Goal: Task Accomplishment & Management: Complete application form

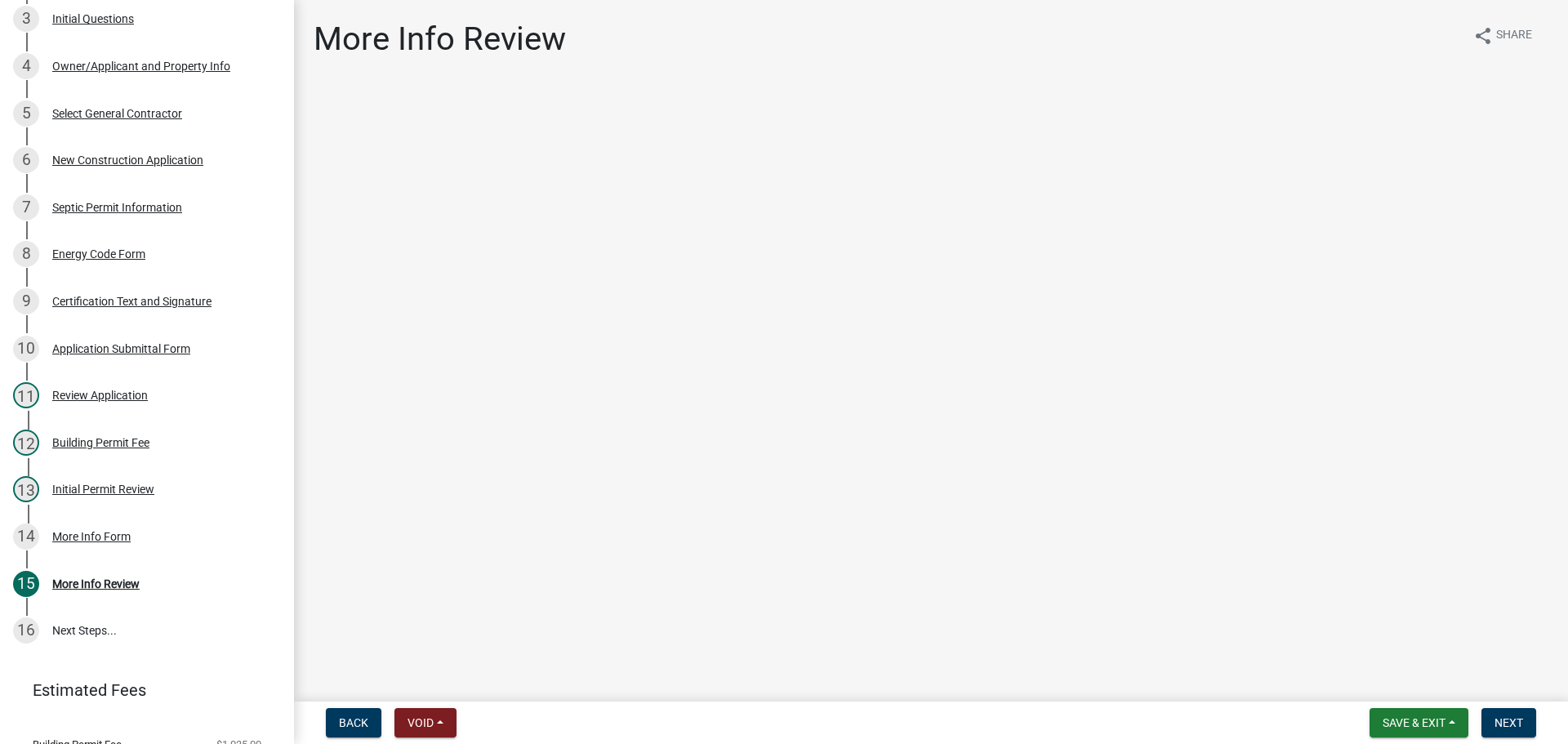
scroll to position [436, 0]
click at [76, 532] on div "More Info Form" at bounding box center [92, 536] width 78 height 12
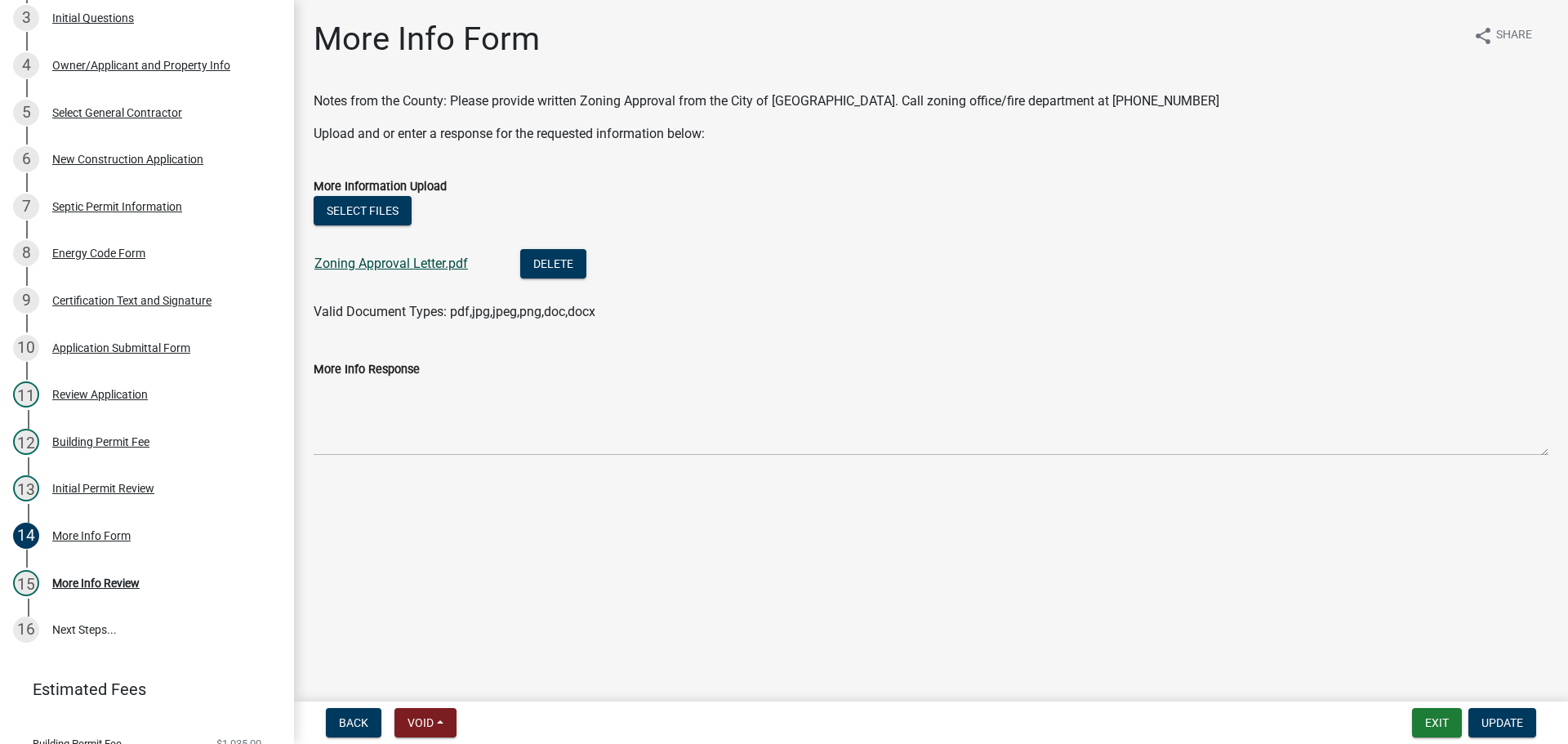
click at [390, 265] on link "Zoning Approval Letter.pdf" at bounding box center [391, 264] width 153 height 16
click at [393, 263] on link "Zoning Approval Letter.pdf" at bounding box center [391, 264] width 153 height 16
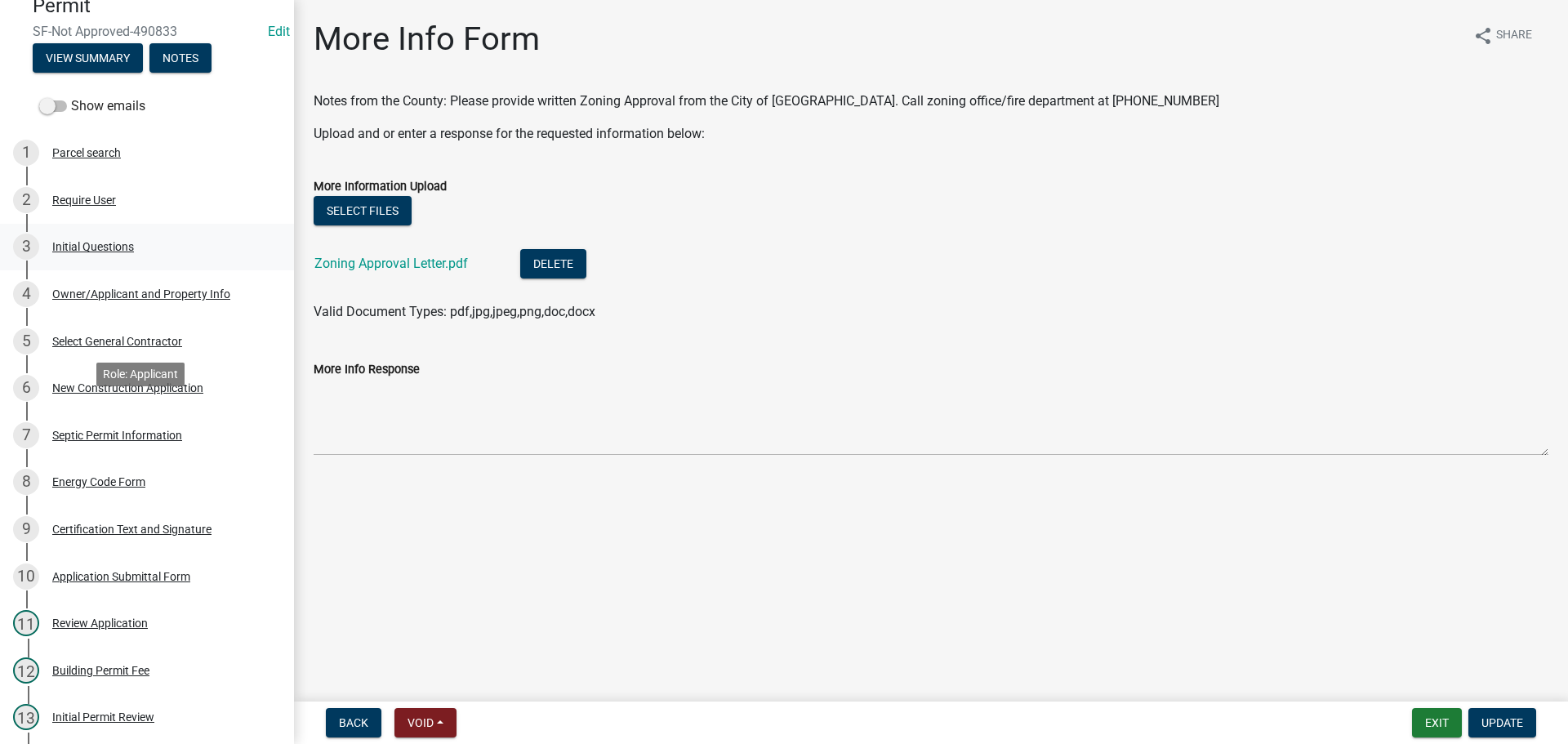
scroll to position [191, 0]
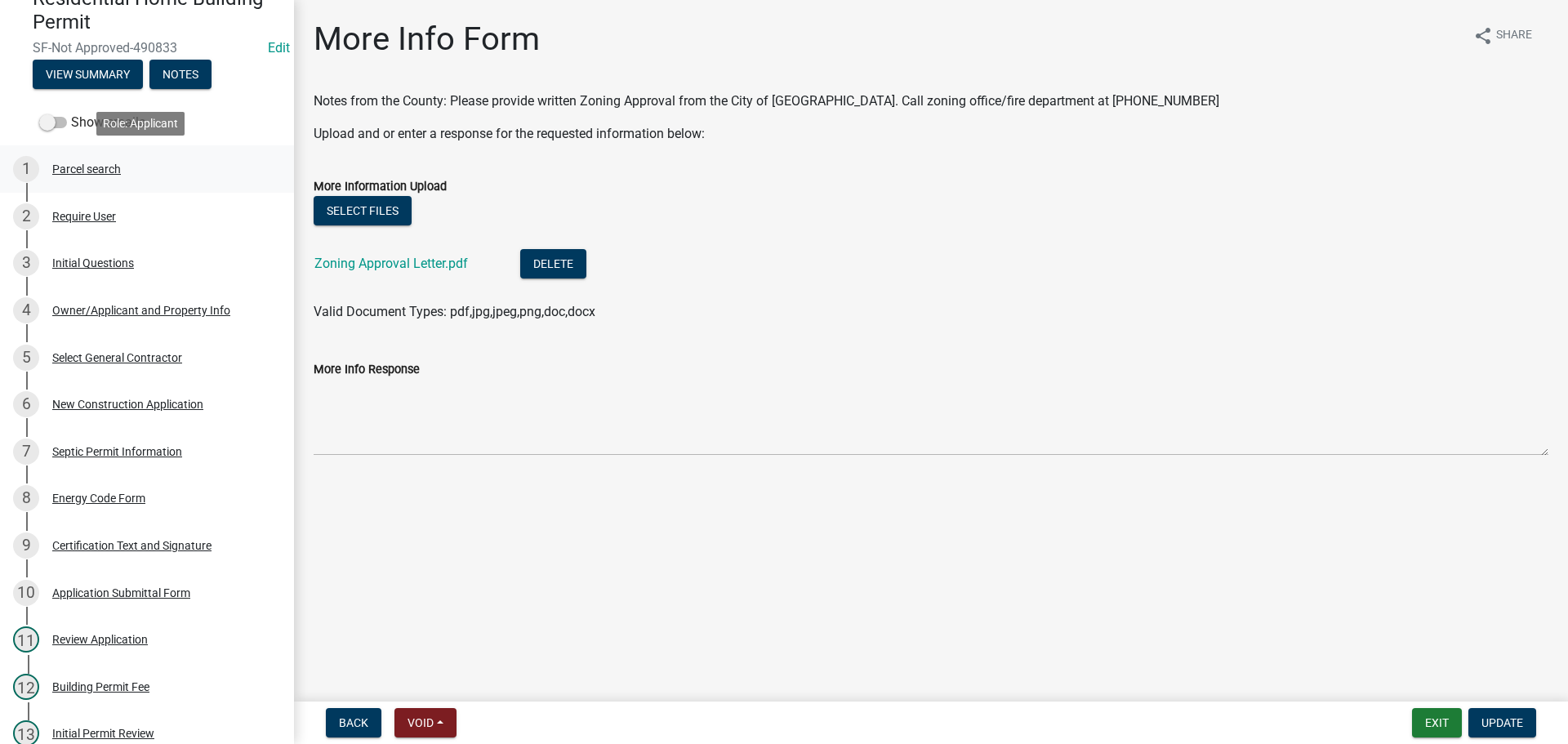
click at [102, 169] on div "Parcel search" at bounding box center [87, 169] width 68 height 12
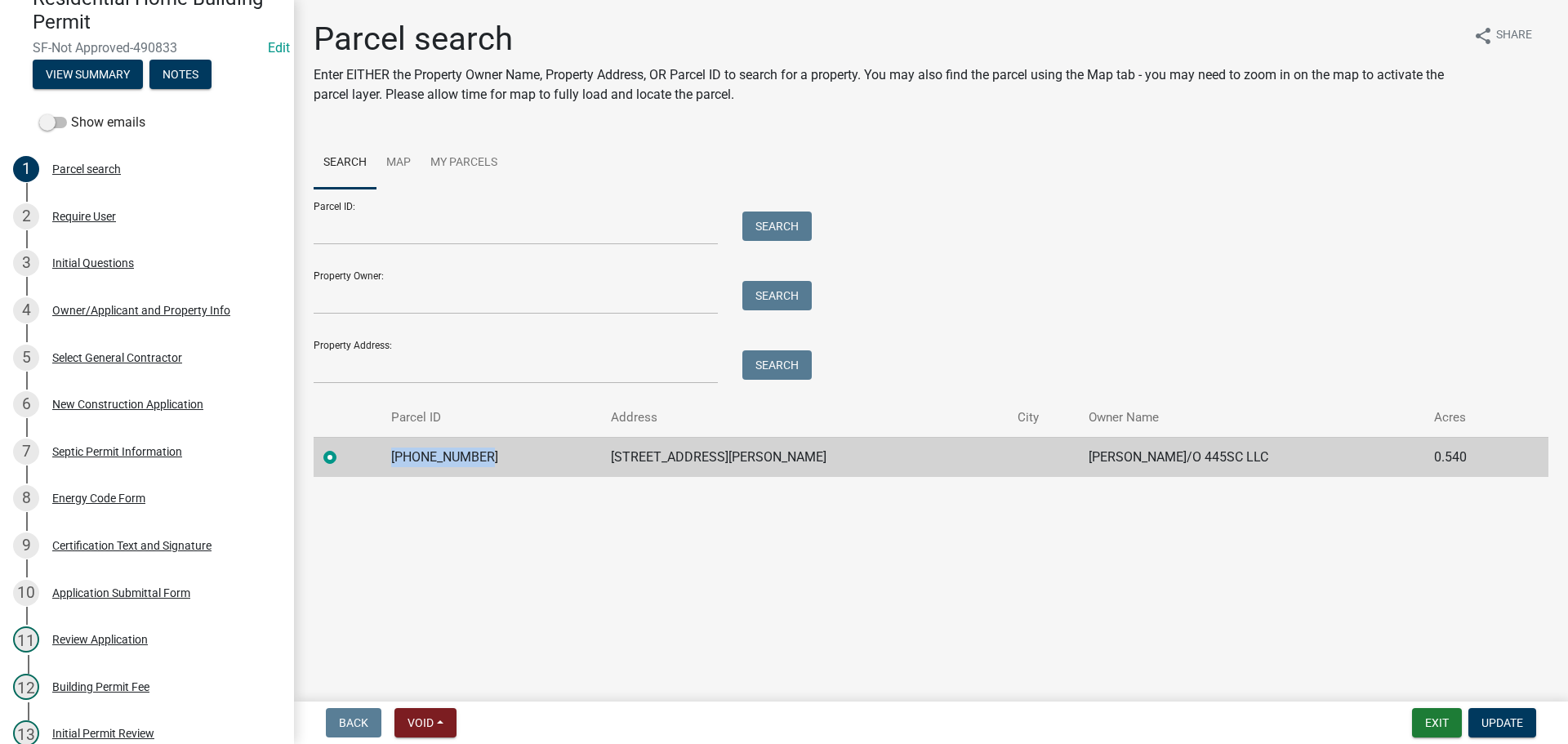
drag, startPoint x: 401, startPoint y: 455, endPoint x: 481, endPoint y: 455, distance: 80.0
click at [481, 455] on td "[PHONE_NUMBER]" at bounding box center [490, 457] width 218 height 40
click at [585, 456] on div "Copy" at bounding box center [584, 456] width 43 height 24
click at [970, 181] on ul "Search Map My Parcels" at bounding box center [930, 163] width 1235 height 52
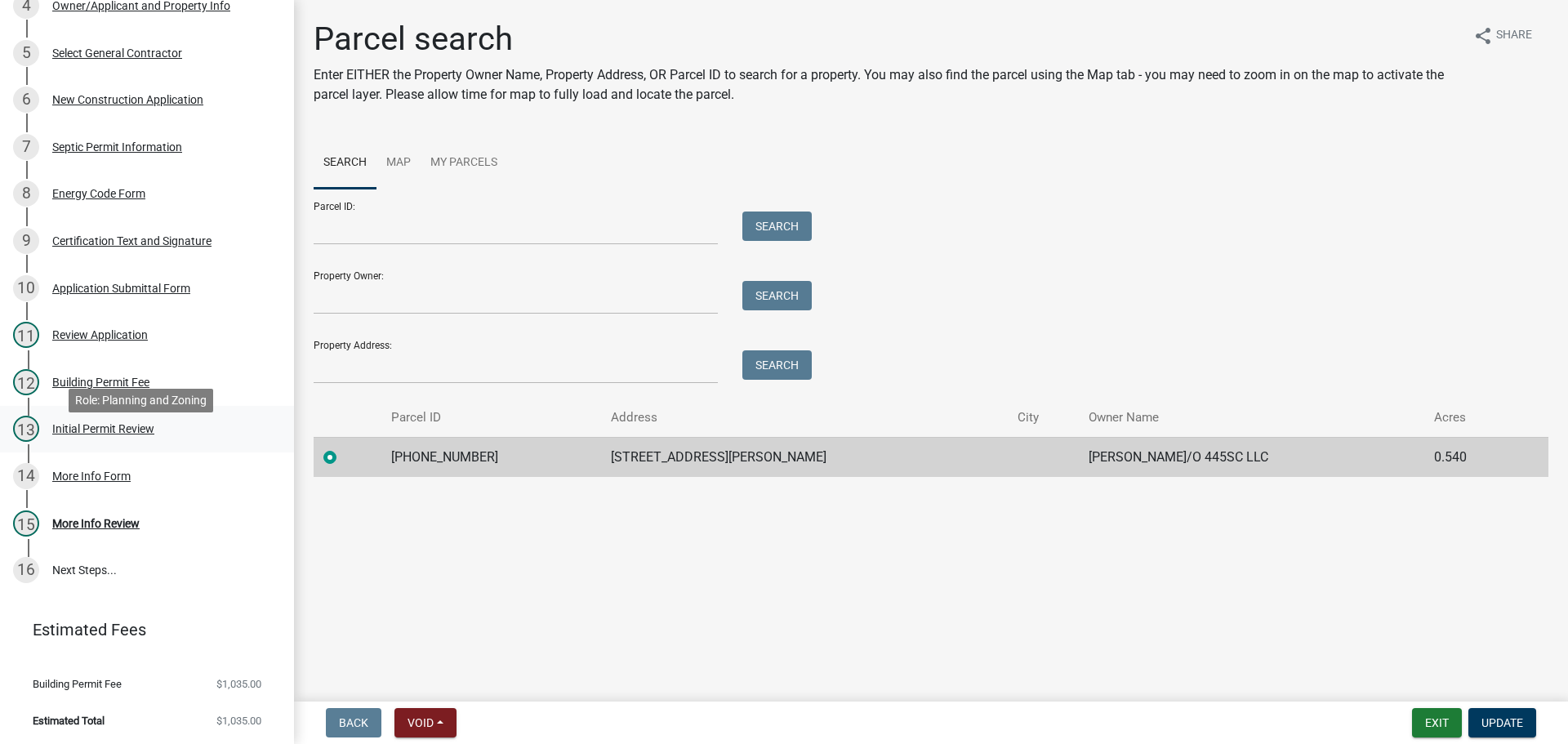
scroll to position [497, 0]
click at [103, 475] on div "More Info Form" at bounding box center [92, 475] width 78 height 12
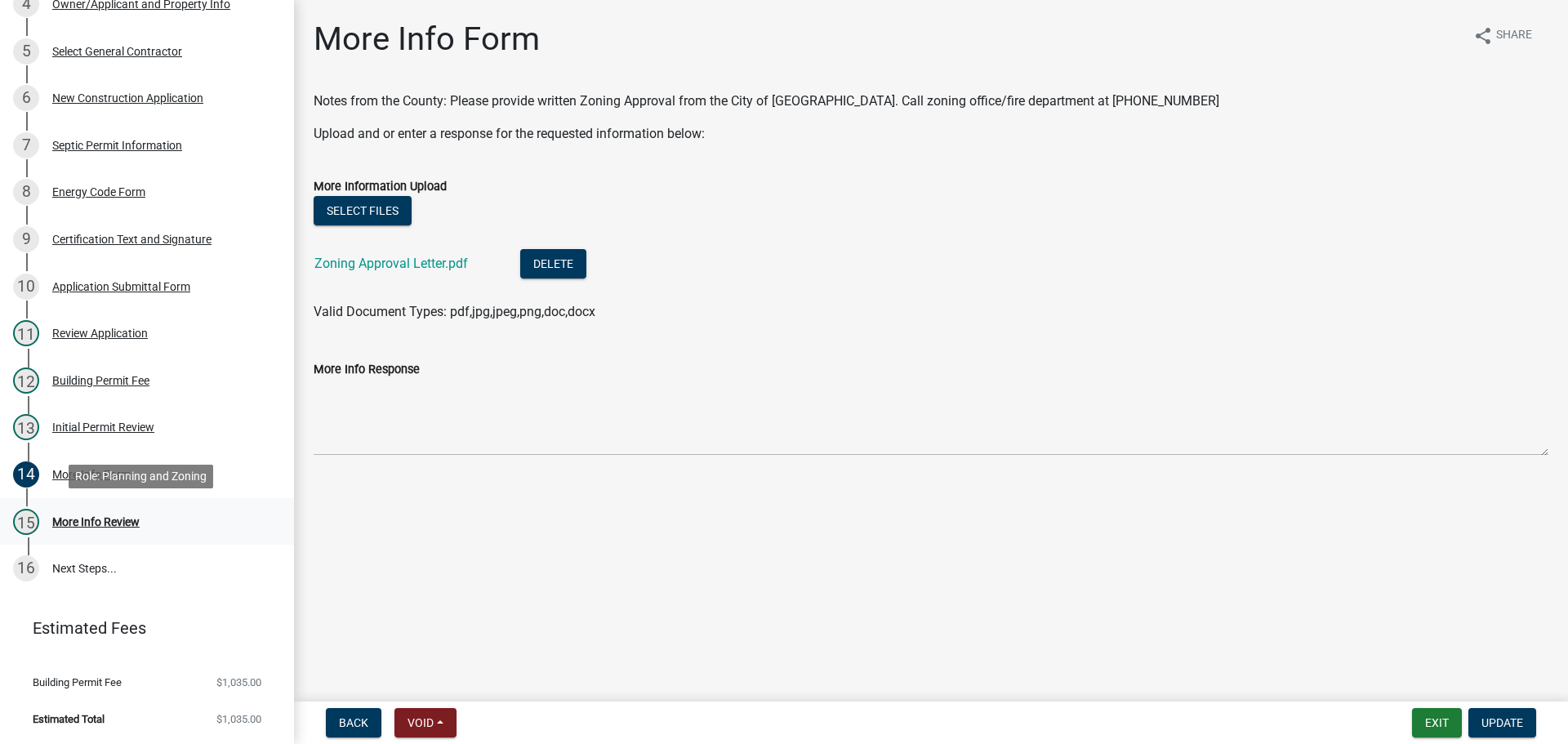
click at [113, 513] on div "15 More Info Review" at bounding box center [141, 521] width 255 height 26
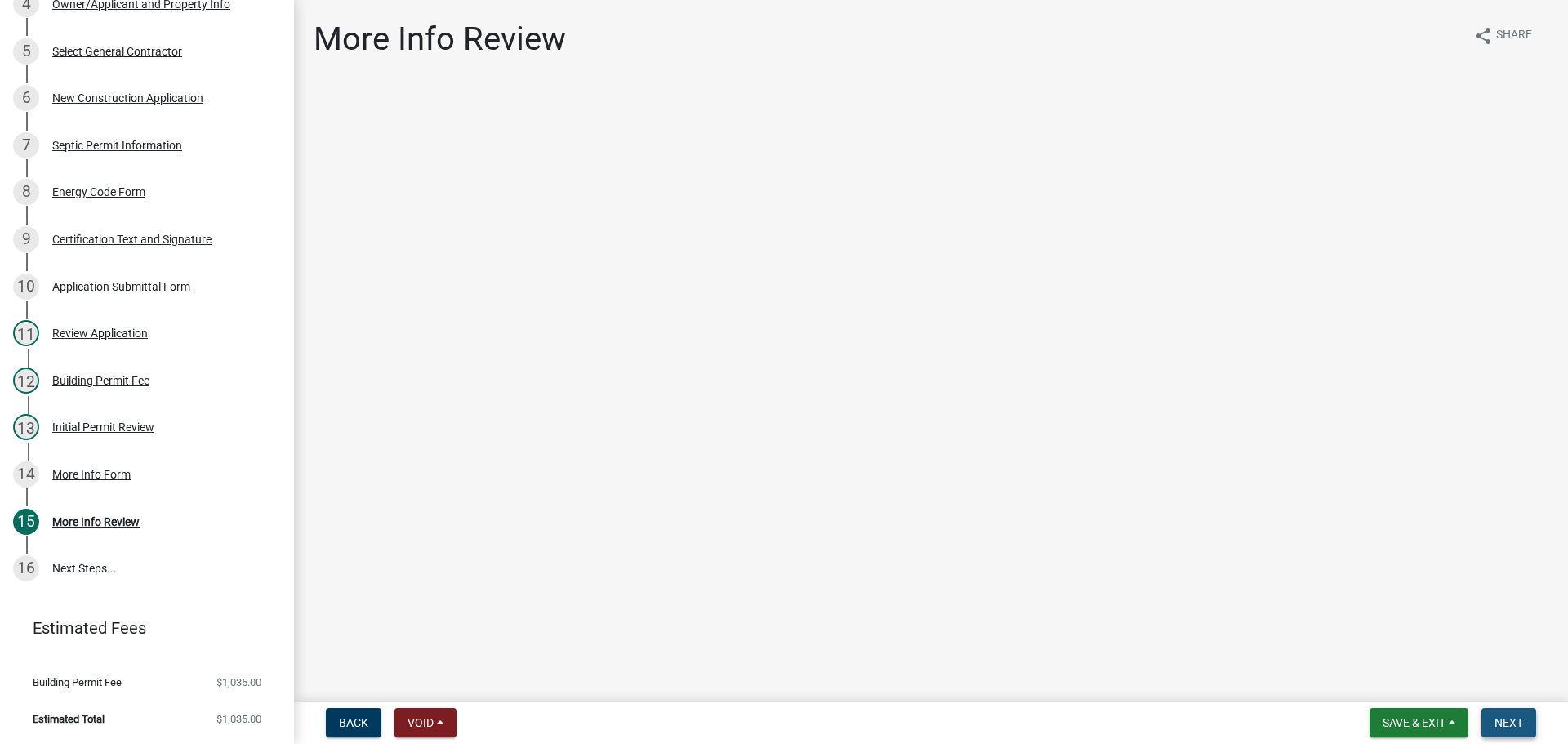
click at [1513, 721] on span "Next" at bounding box center [1508, 723] width 28 height 13
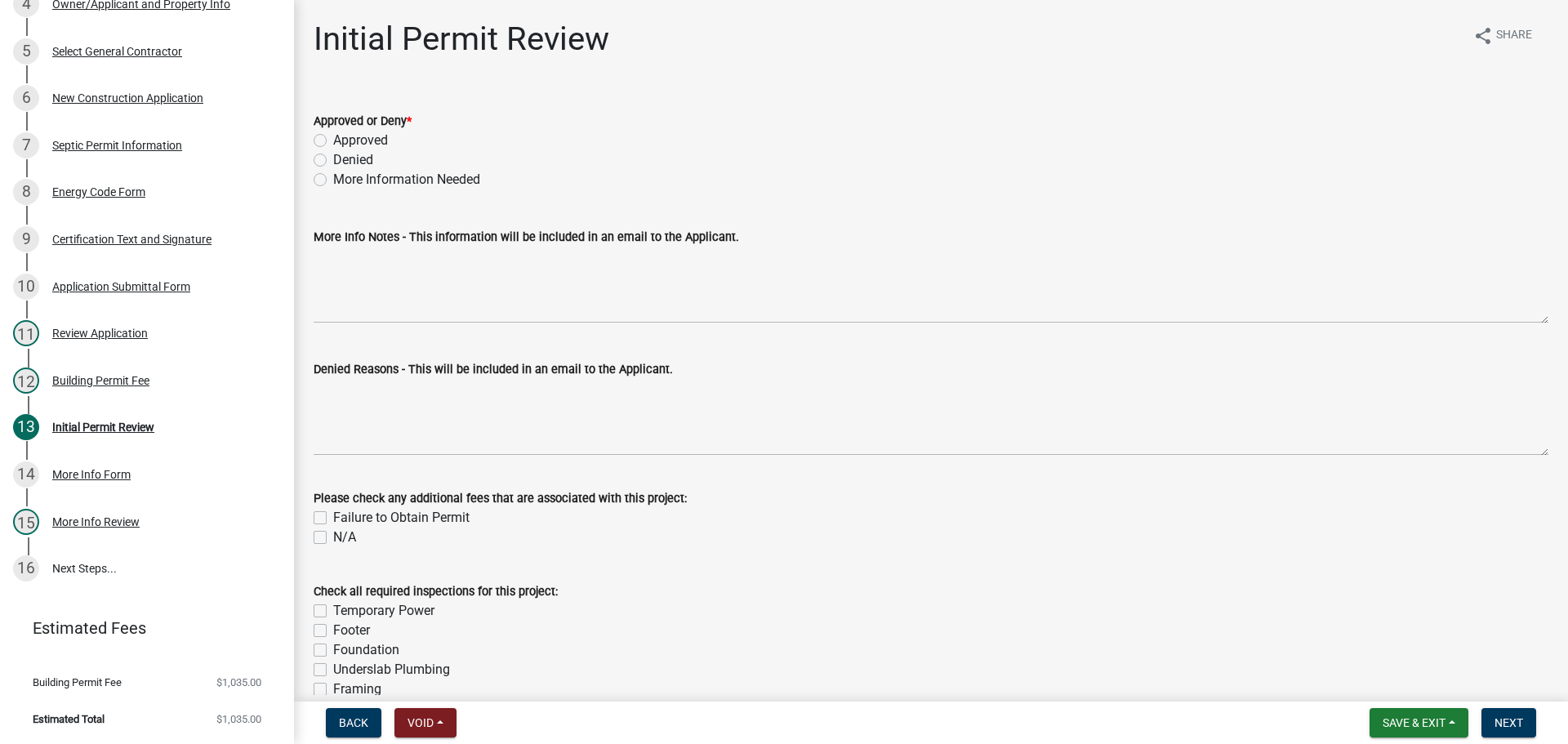
click at [333, 139] on label "Approved" at bounding box center [361, 141] width 55 height 20
click at [333, 139] on input "Approved" at bounding box center [338, 136] width 11 height 11
radio input "true"
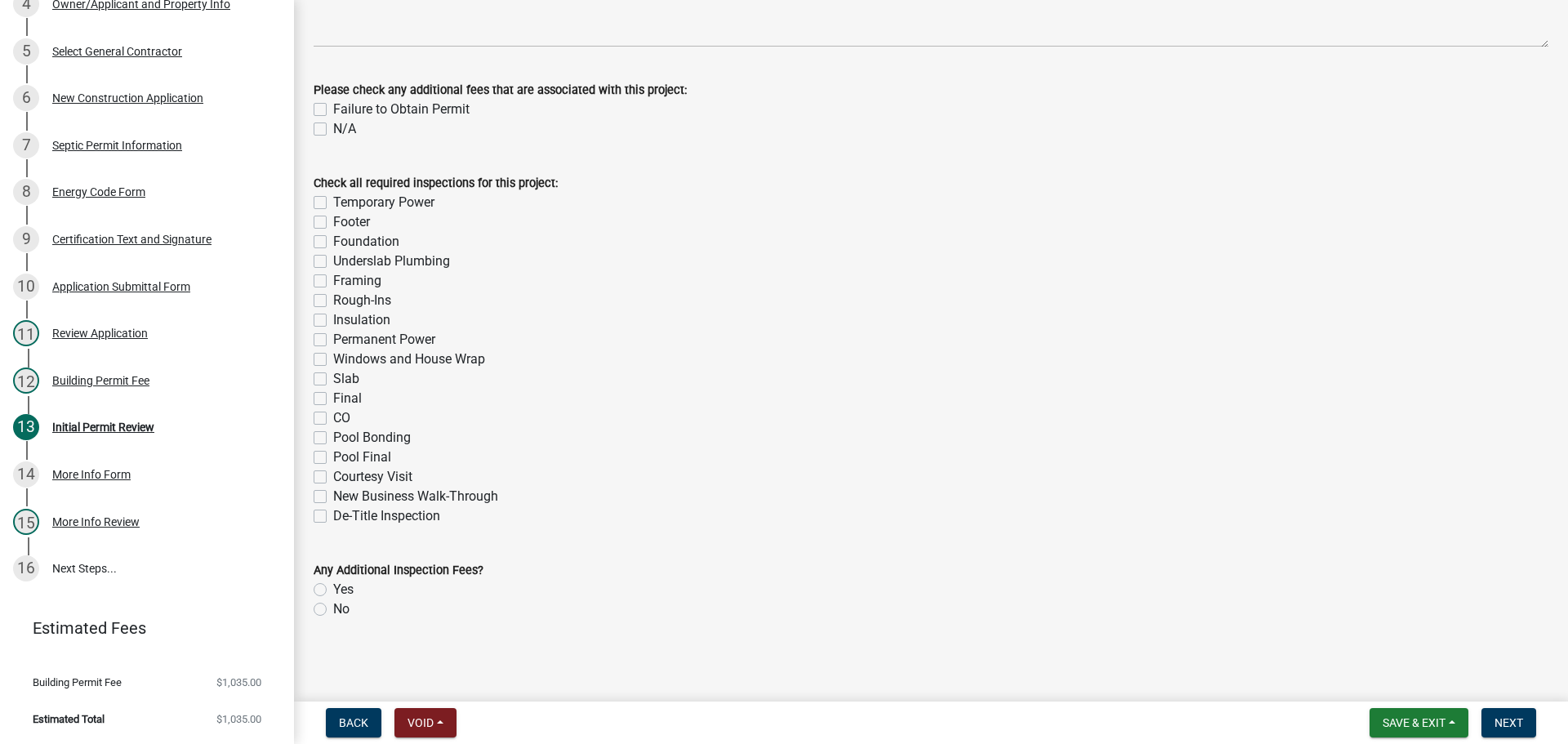
scroll to position [411, 0]
drag, startPoint x: 1510, startPoint y: 714, endPoint x: 1480, endPoint y: 680, distance: 45.3
click at [1510, 714] on button "Next" at bounding box center [1509, 722] width 55 height 29
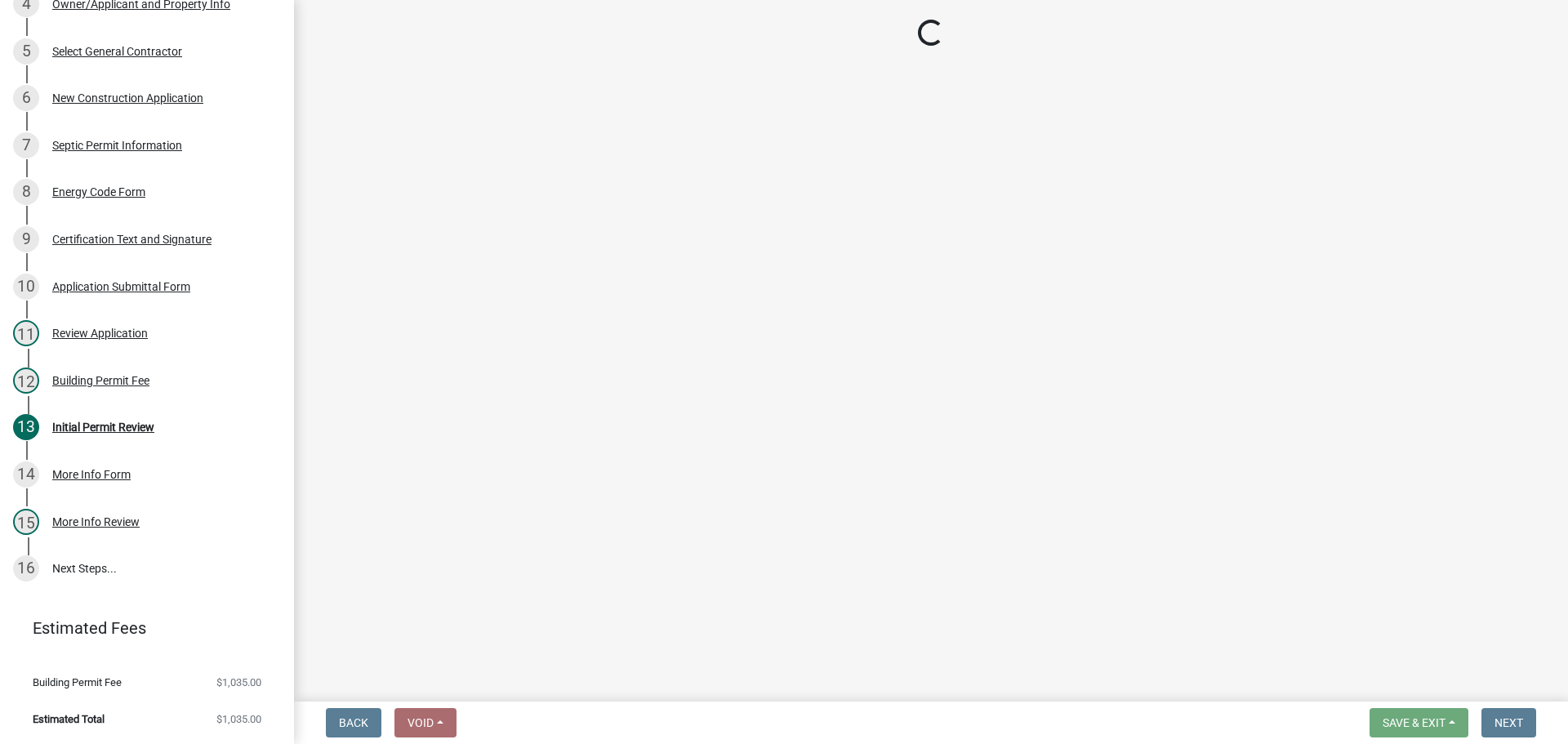
select select "3: 3"
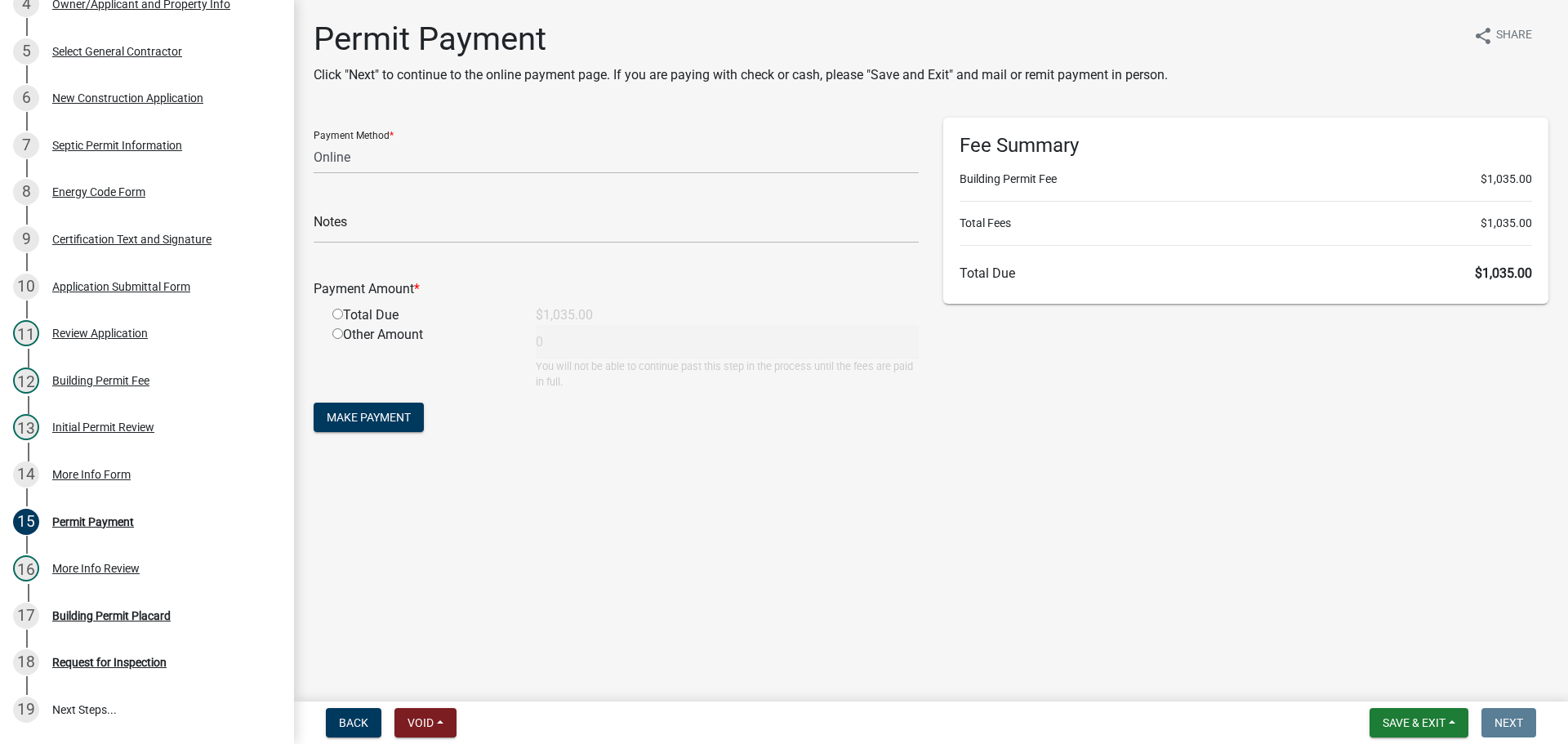
scroll to position [639, 0]
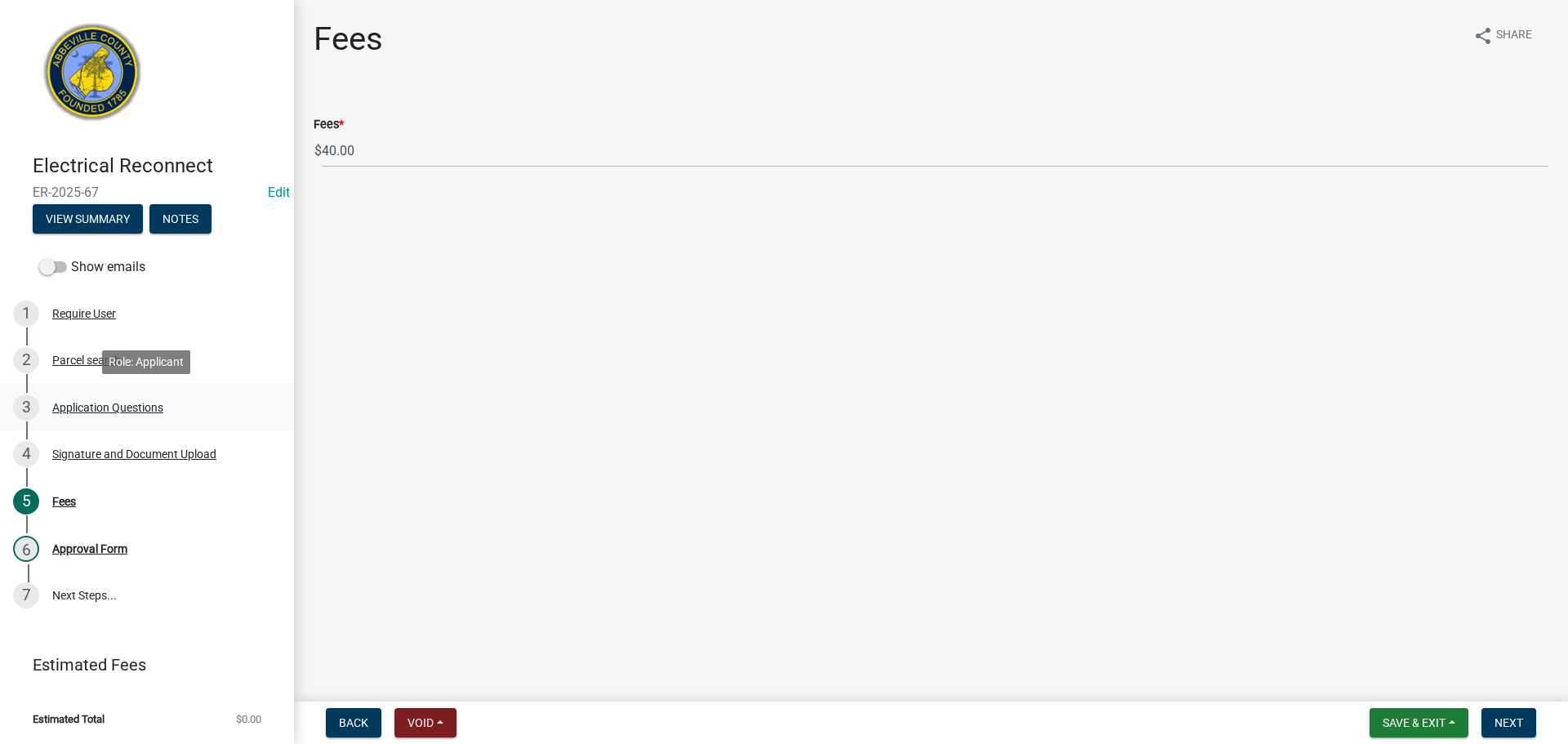
click at [105, 399] on div "3 Application Questions" at bounding box center [141, 407] width 255 height 26
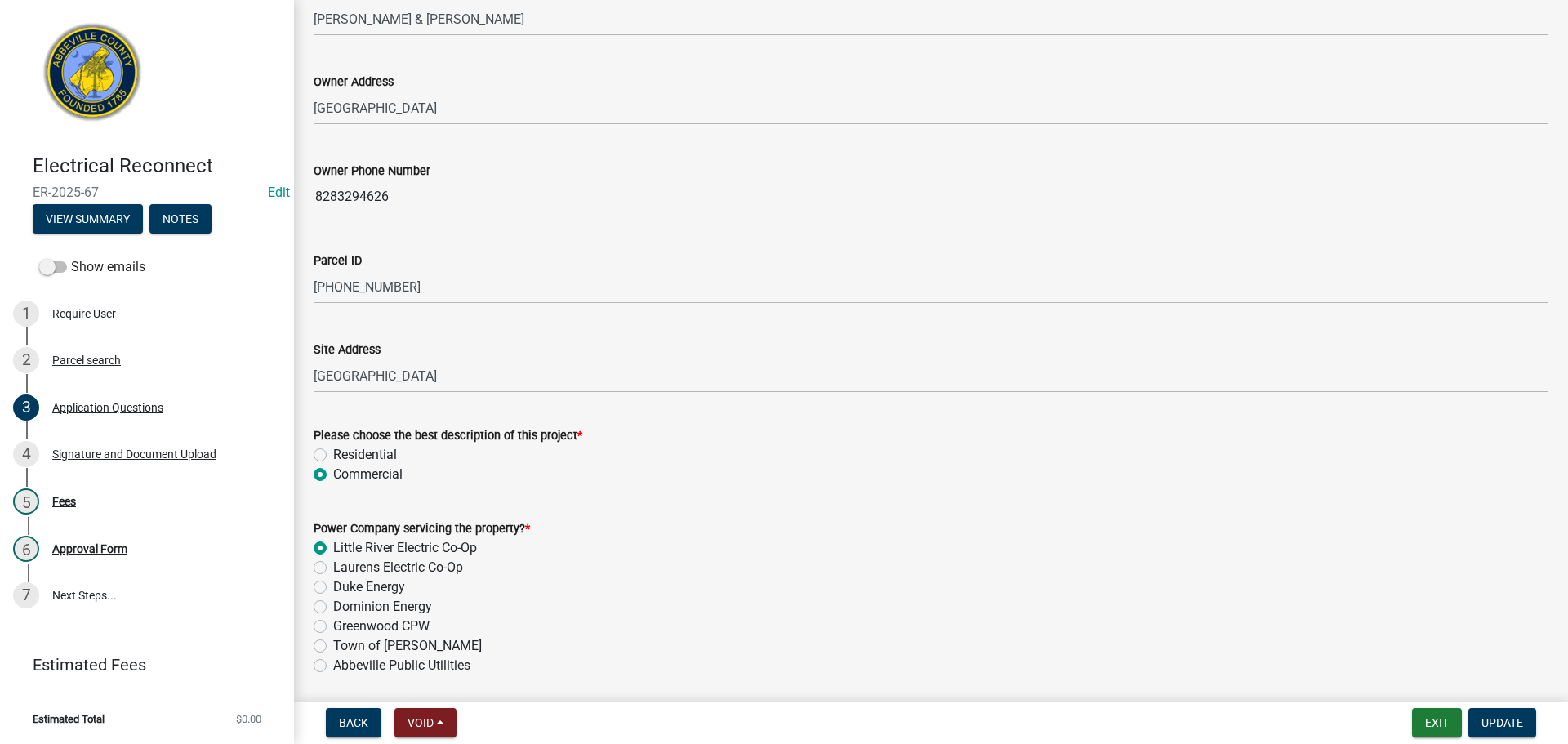
scroll to position [848, 0]
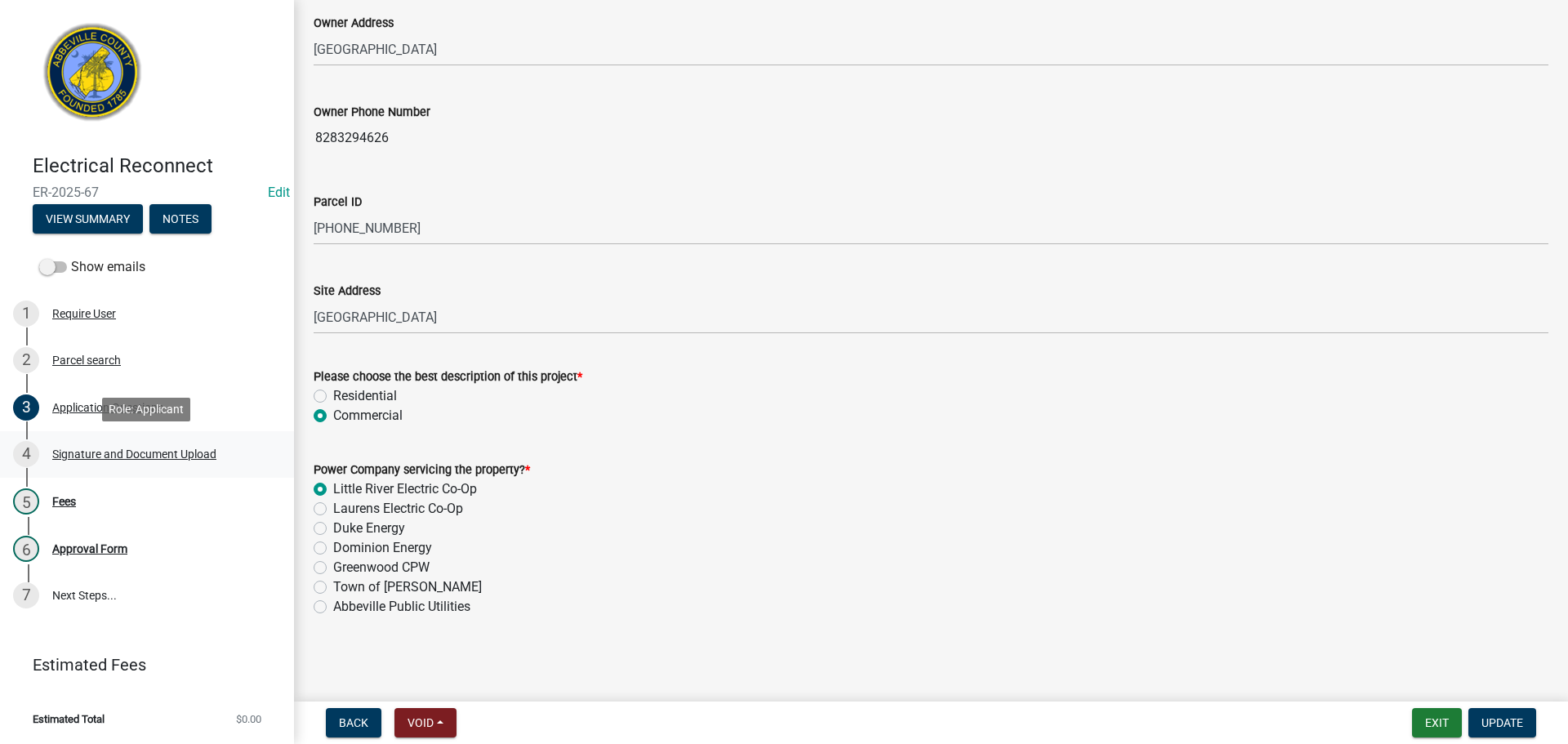
click at [77, 450] on div "Signature and Document Upload" at bounding box center [134, 455] width 164 height 12
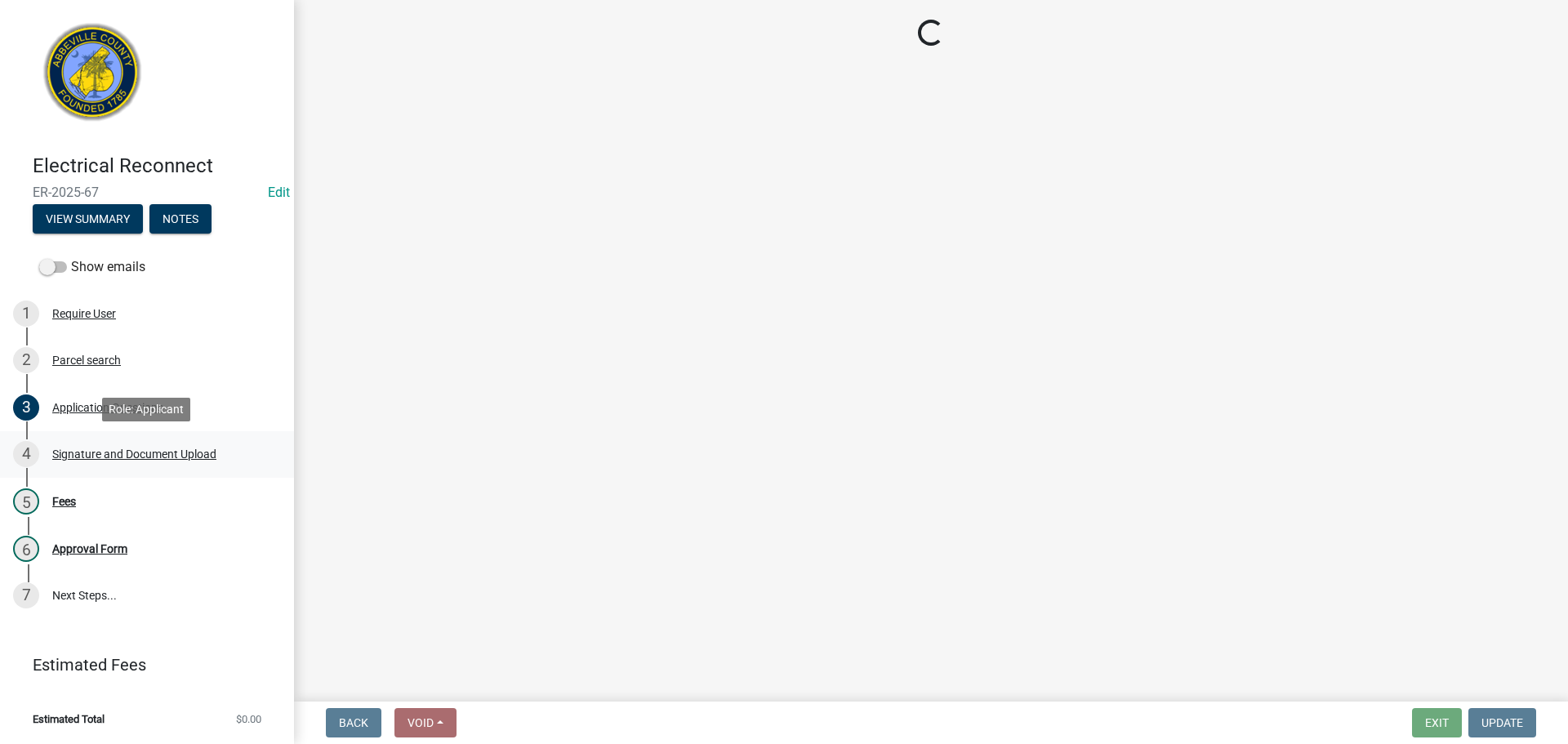
scroll to position [0, 0]
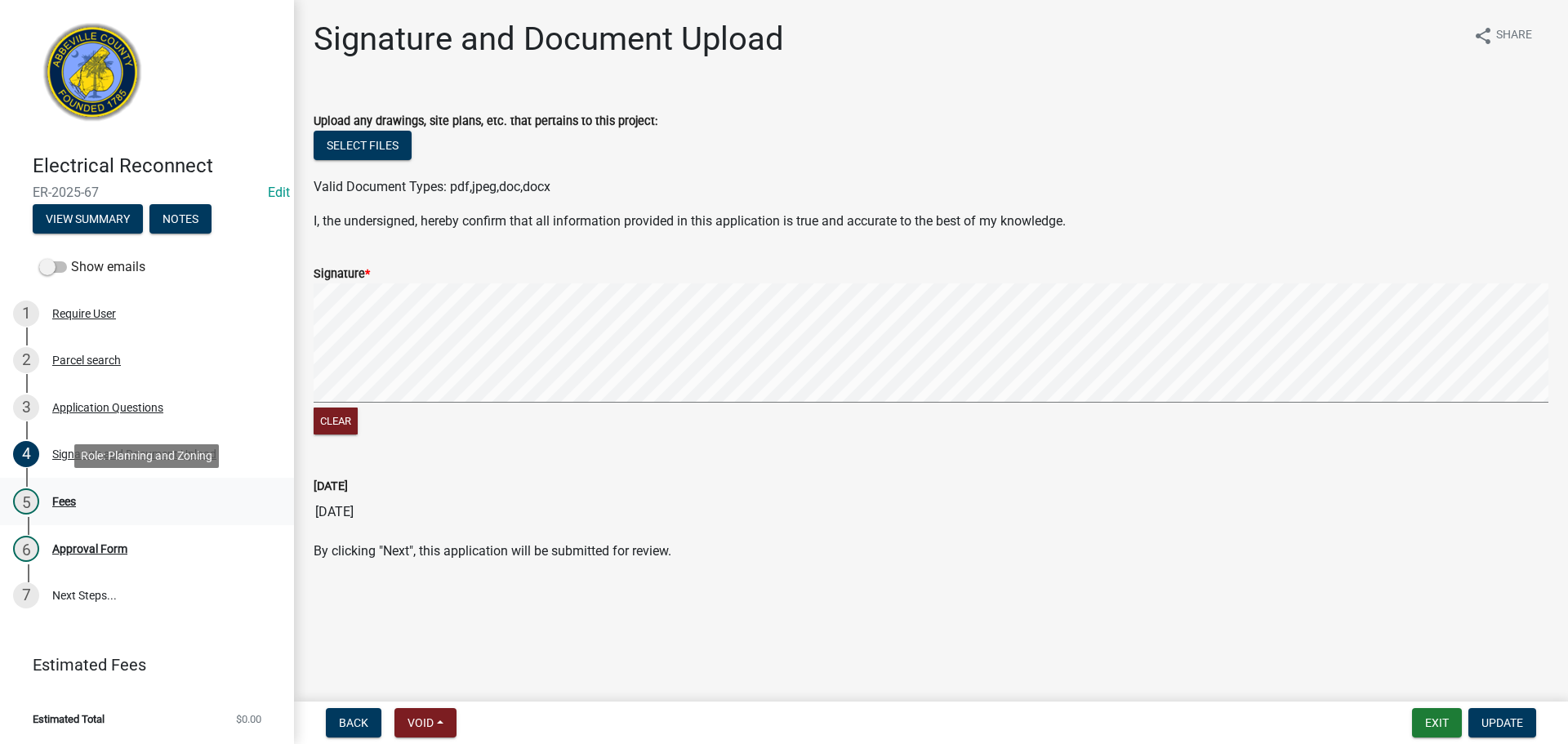
click at [58, 499] on div "Fees" at bounding box center [64, 502] width 23 height 12
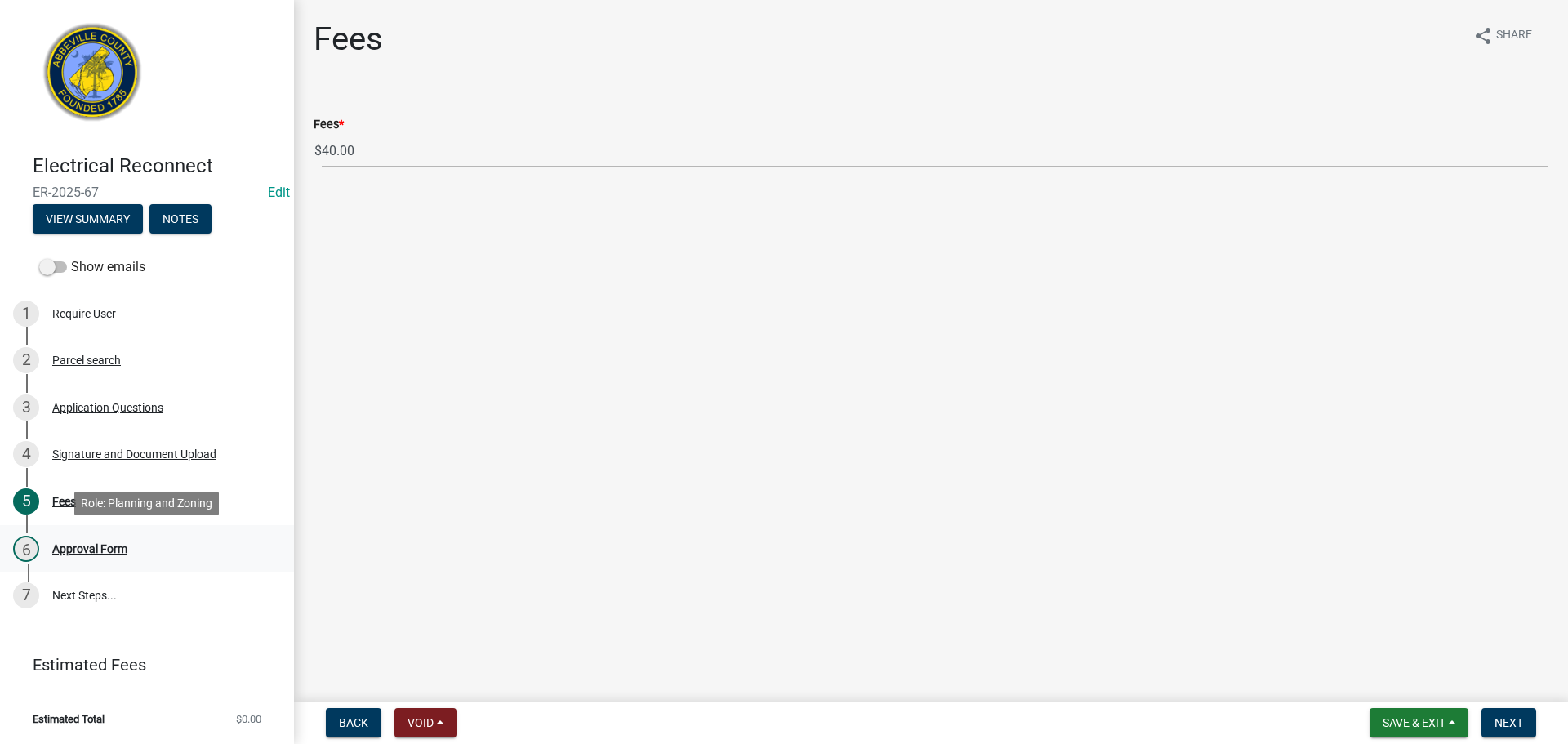
click at [106, 540] on div "6 Approval Form" at bounding box center [141, 549] width 255 height 26
click at [98, 310] on div "Require User" at bounding box center [84, 314] width 63 height 12
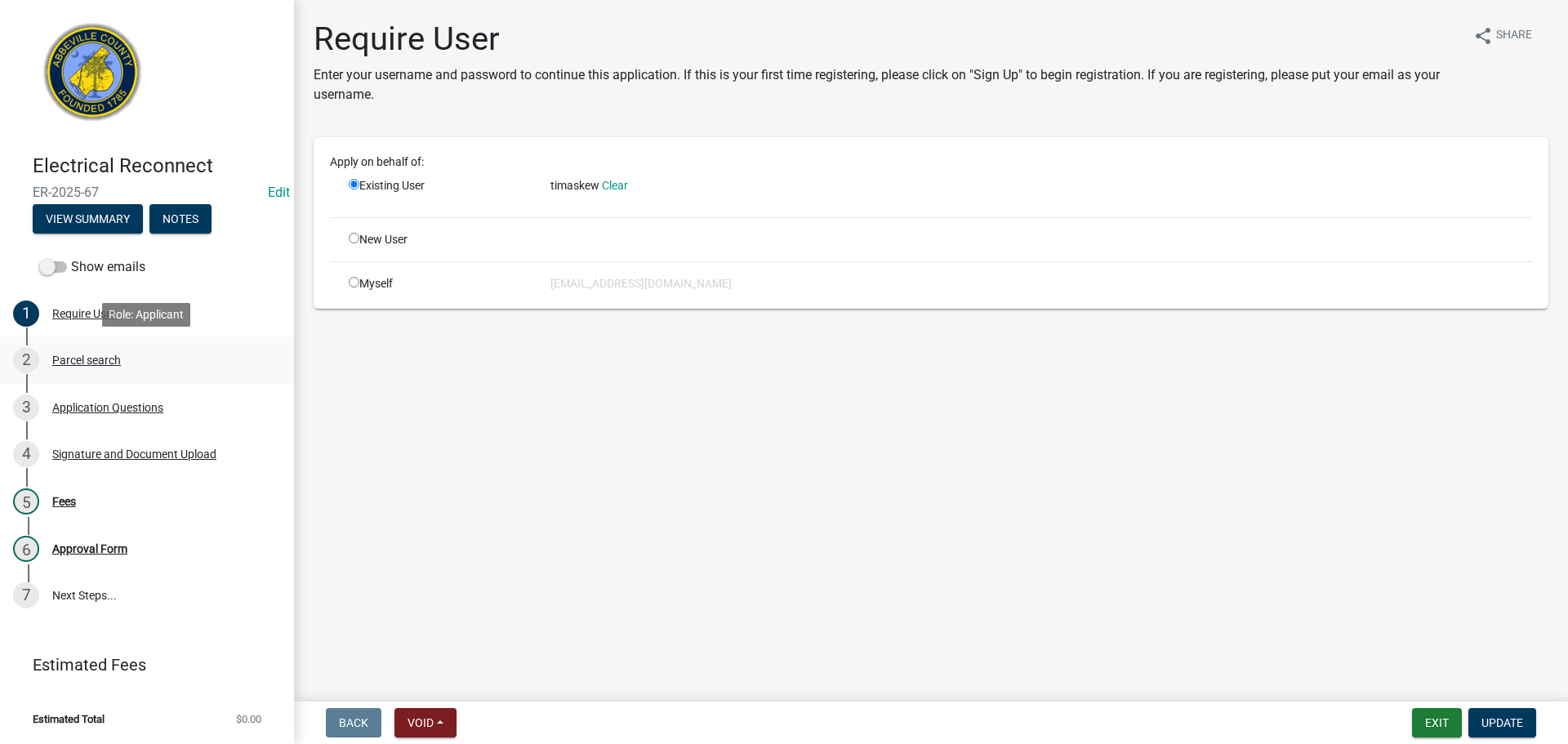
click at [98, 357] on div "Parcel search" at bounding box center [87, 360] width 68 height 12
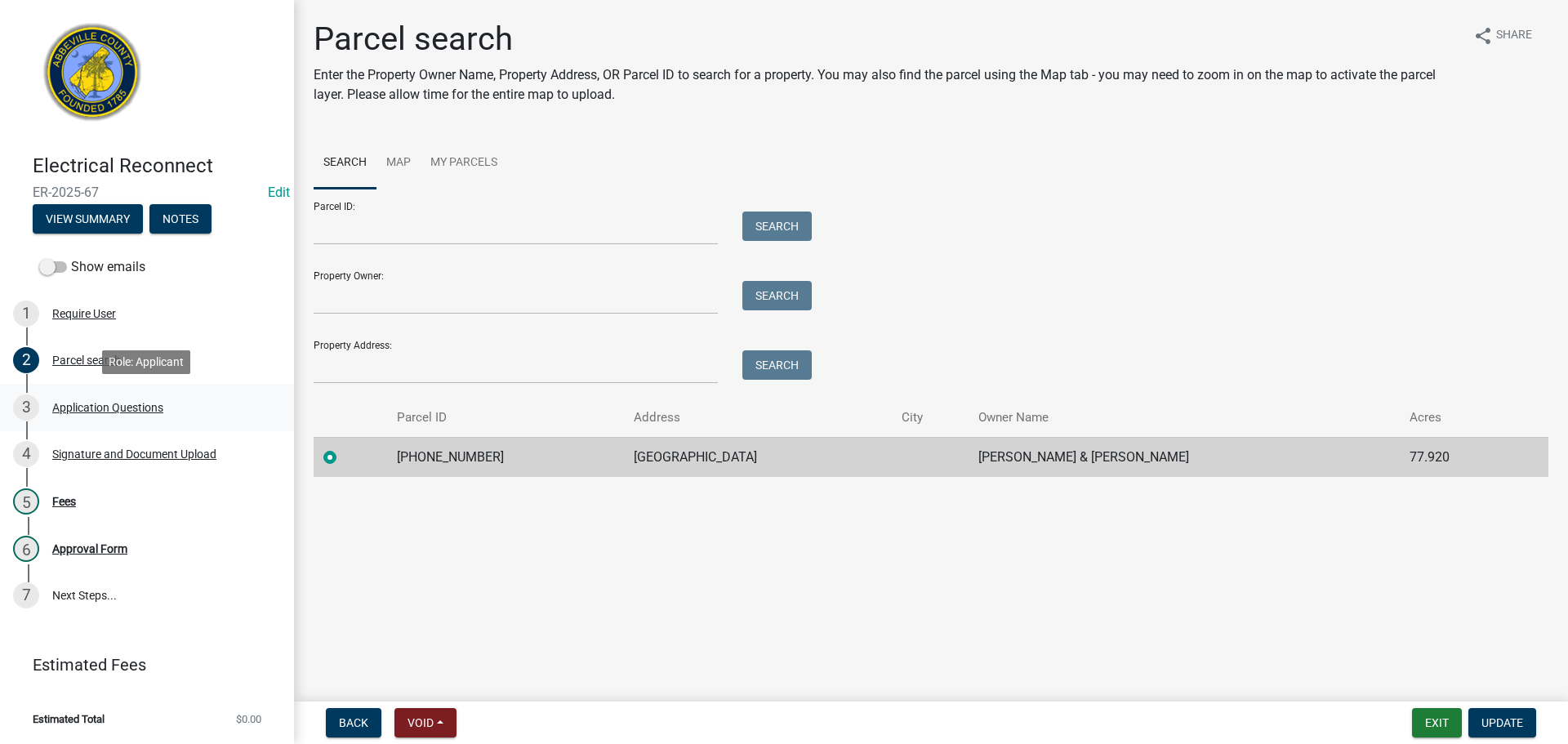
click at [99, 395] on div "3 Application Questions" at bounding box center [141, 407] width 255 height 26
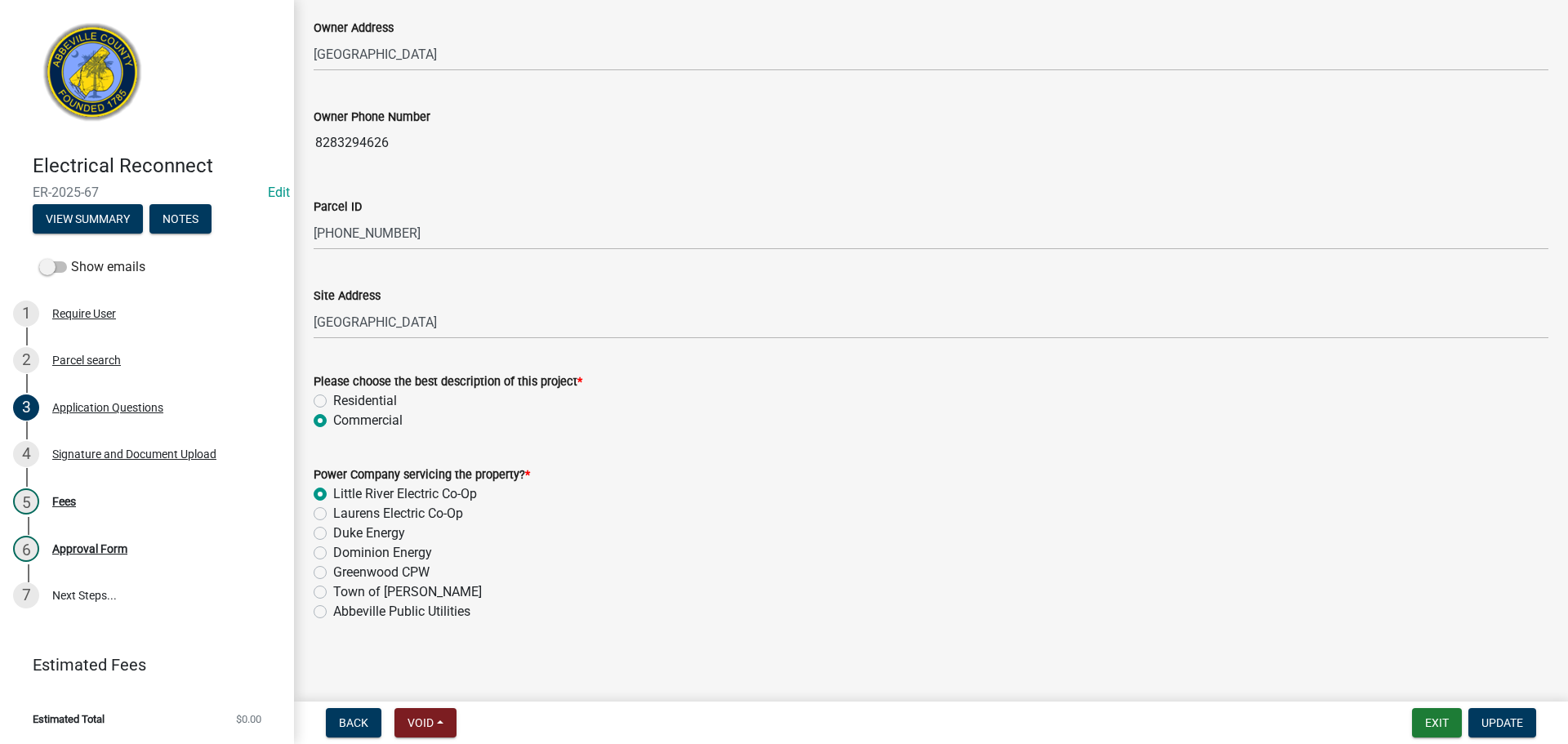
scroll to position [848, 0]
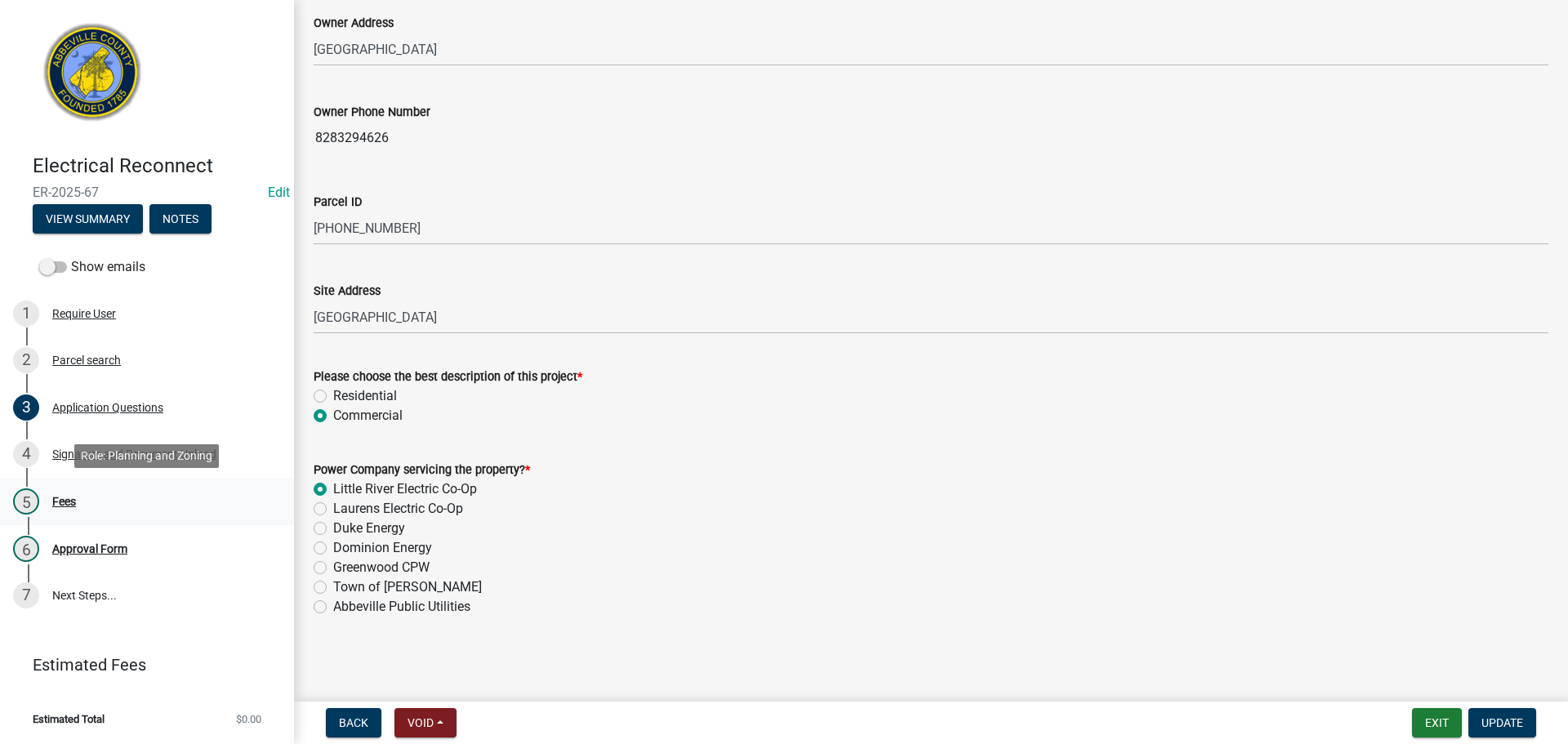
click at [70, 498] on div "Fees" at bounding box center [64, 502] width 23 height 12
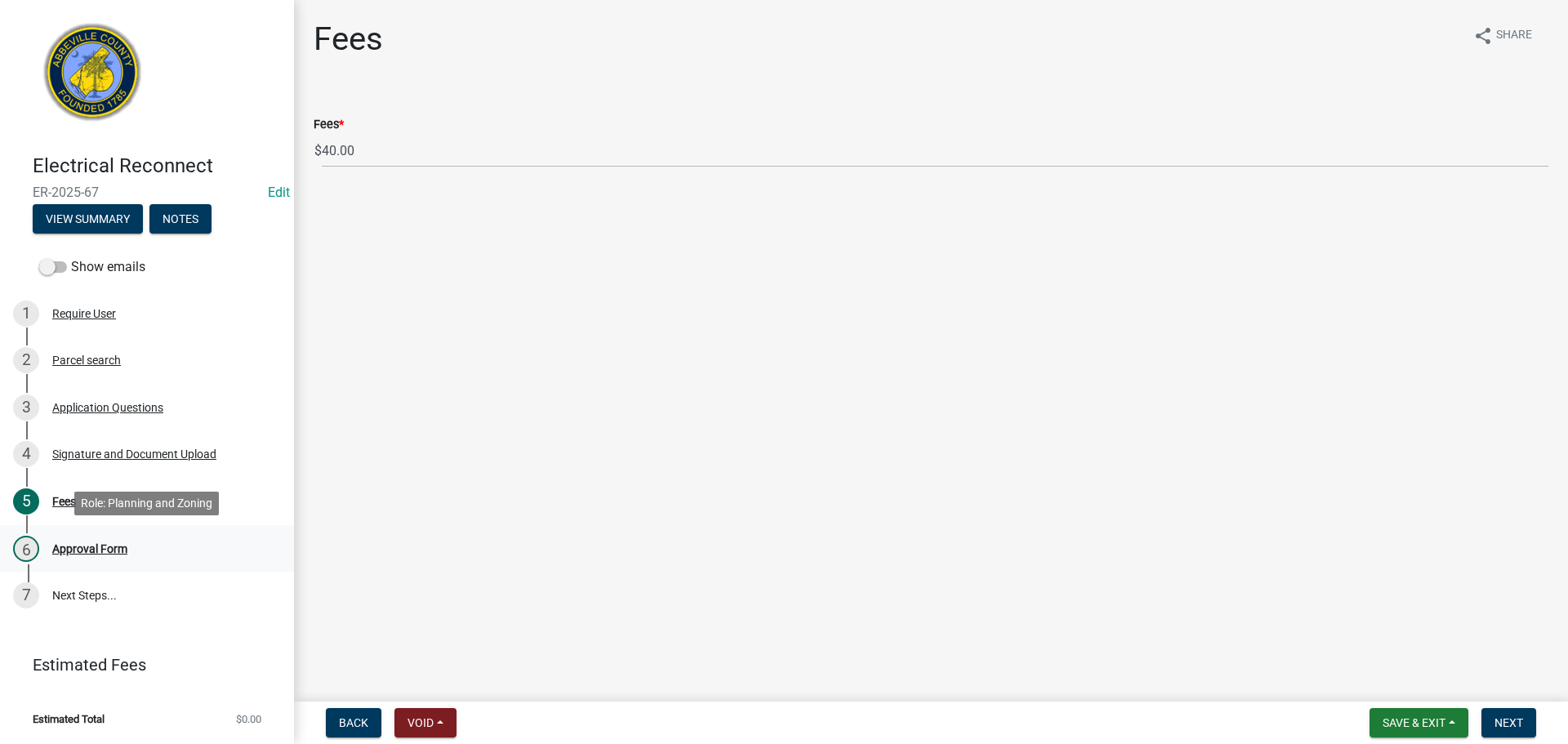
click at [103, 536] on div "6 Approval Form" at bounding box center [141, 549] width 255 height 26
click at [85, 402] on div "Application Questions" at bounding box center [108, 408] width 111 height 12
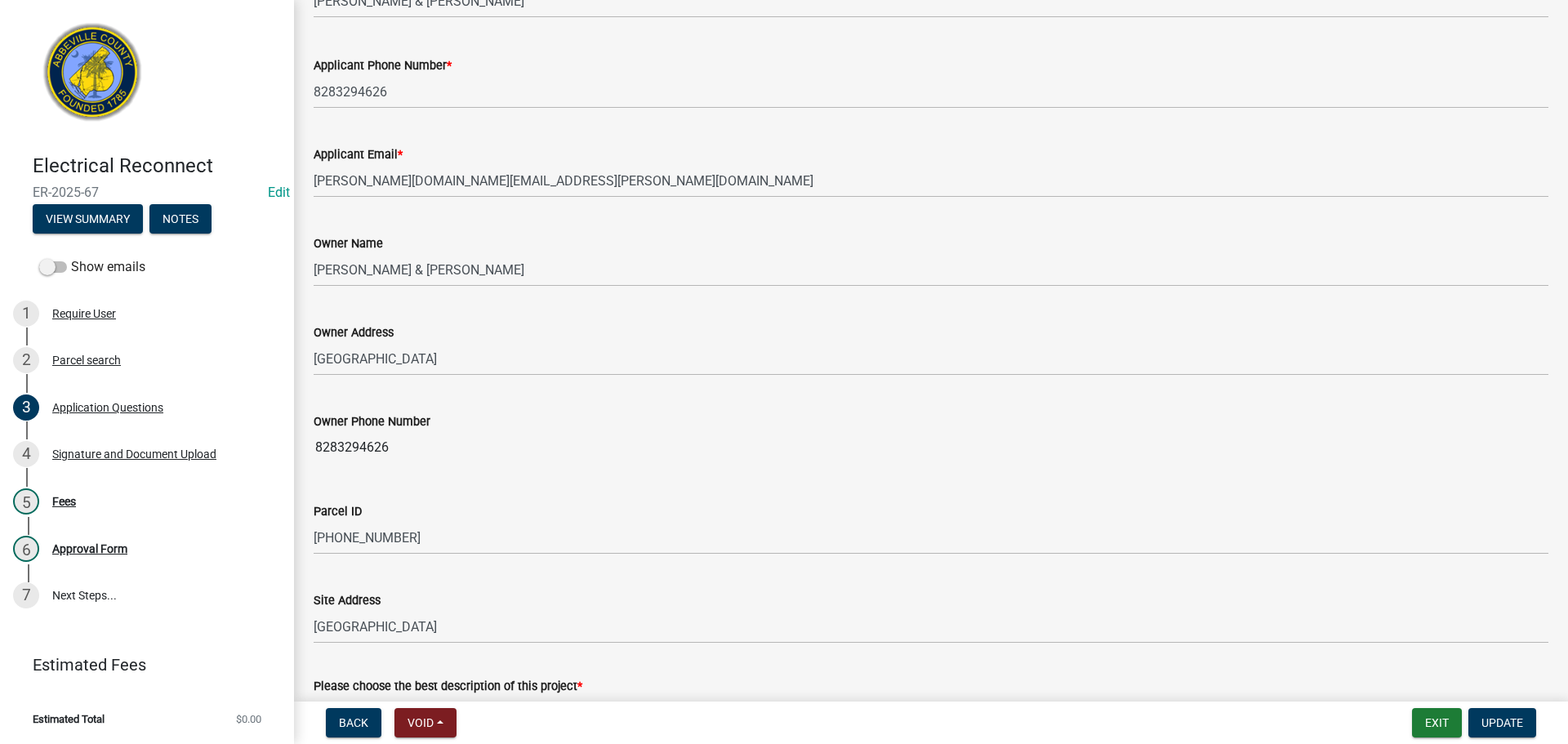
scroll to position [817, 0]
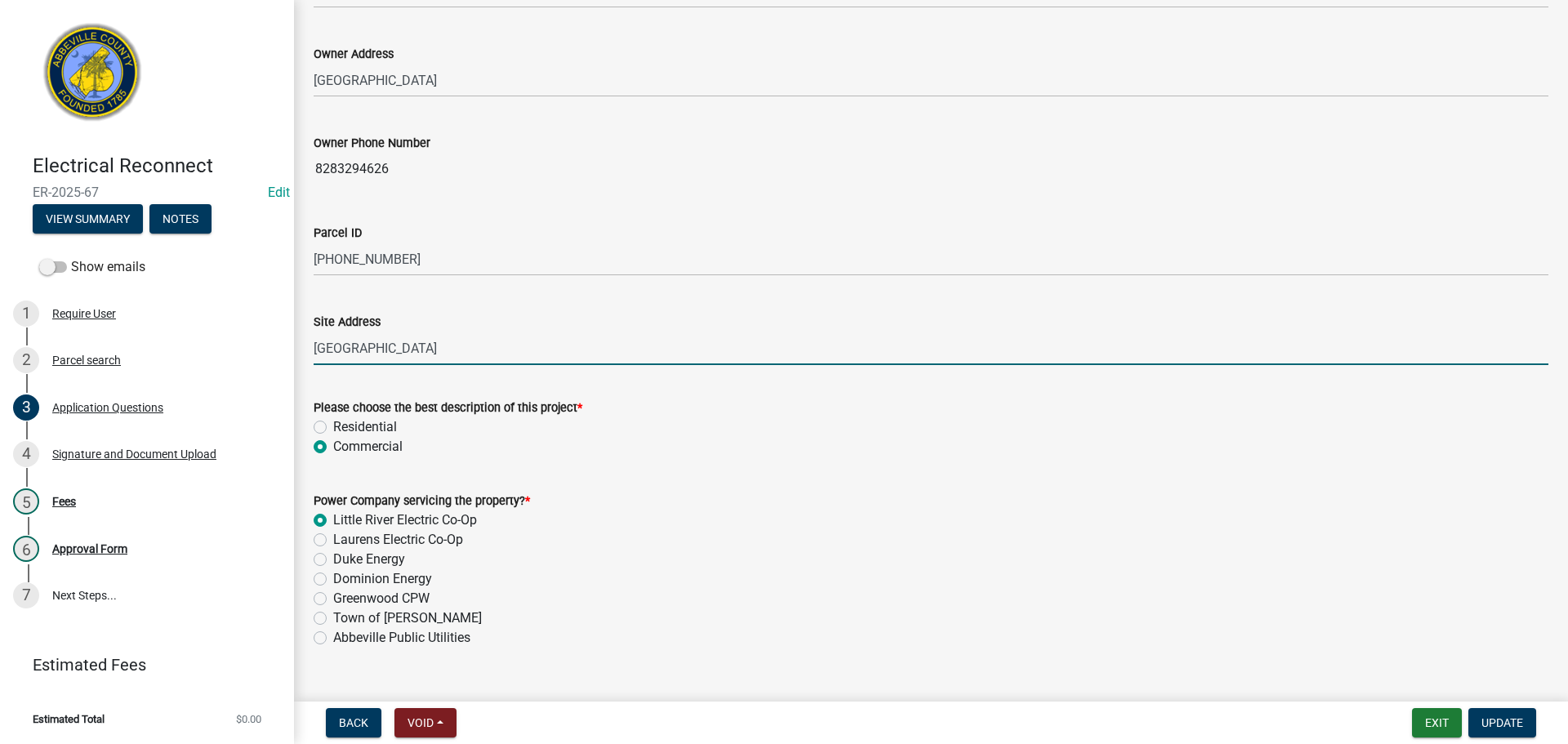
drag, startPoint x: 316, startPoint y: 344, endPoint x: 456, endPoint y: 343, distance: 140.0
click at [456, 343] on input "450 FIRE TOWER RD" at bounding box center [930, 349] width 1235 height 33
click at [715, 347] on input "450 FIRE TOWER RD" at bounding box center [930, 349] width 1235 height 33
click at [333, 429] on label "Residential" at bounding box center [365, 427] width 63 height 20
click at [333, 428] on input "Residential" at bounding box center [338, 422] width 11 height 11
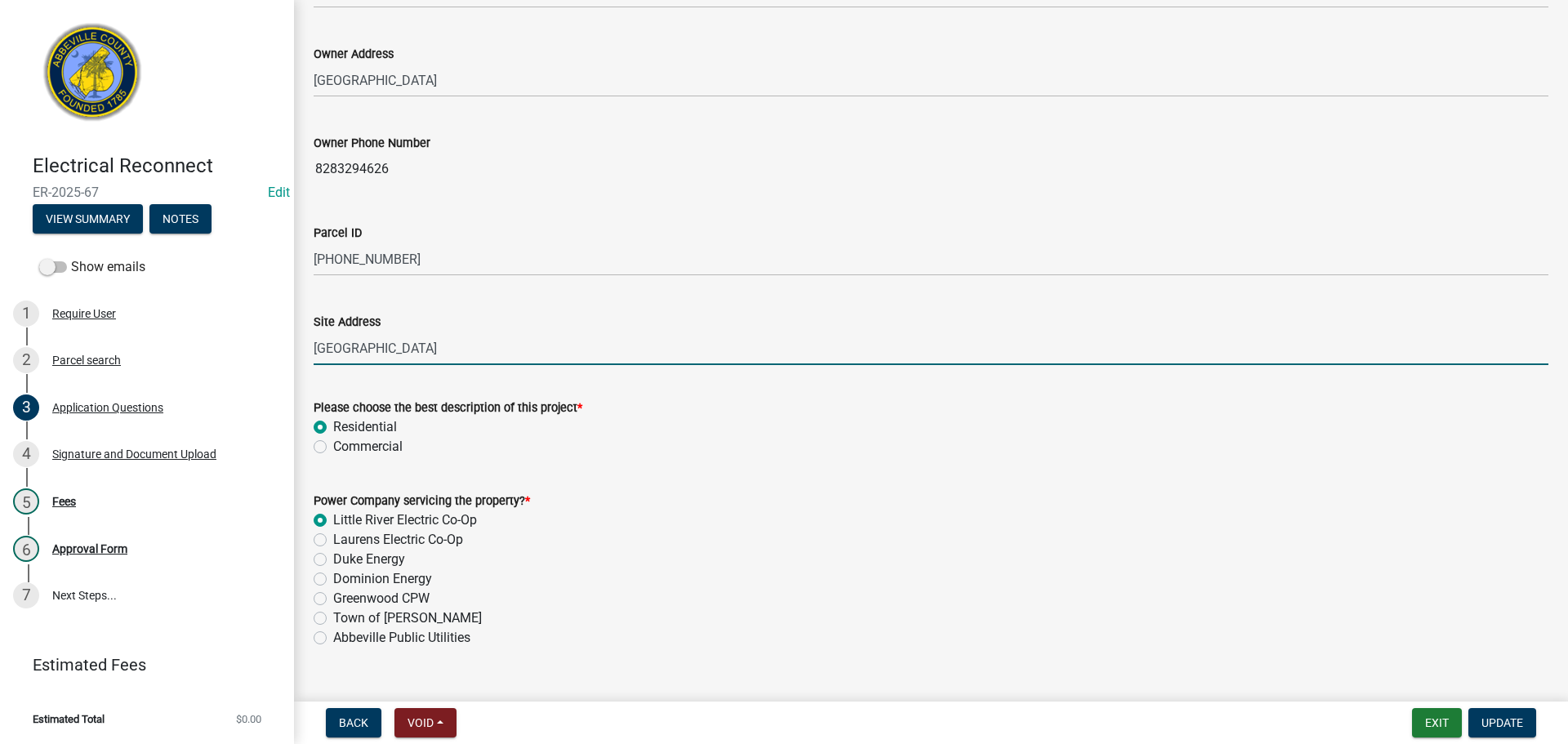
radio input "true"
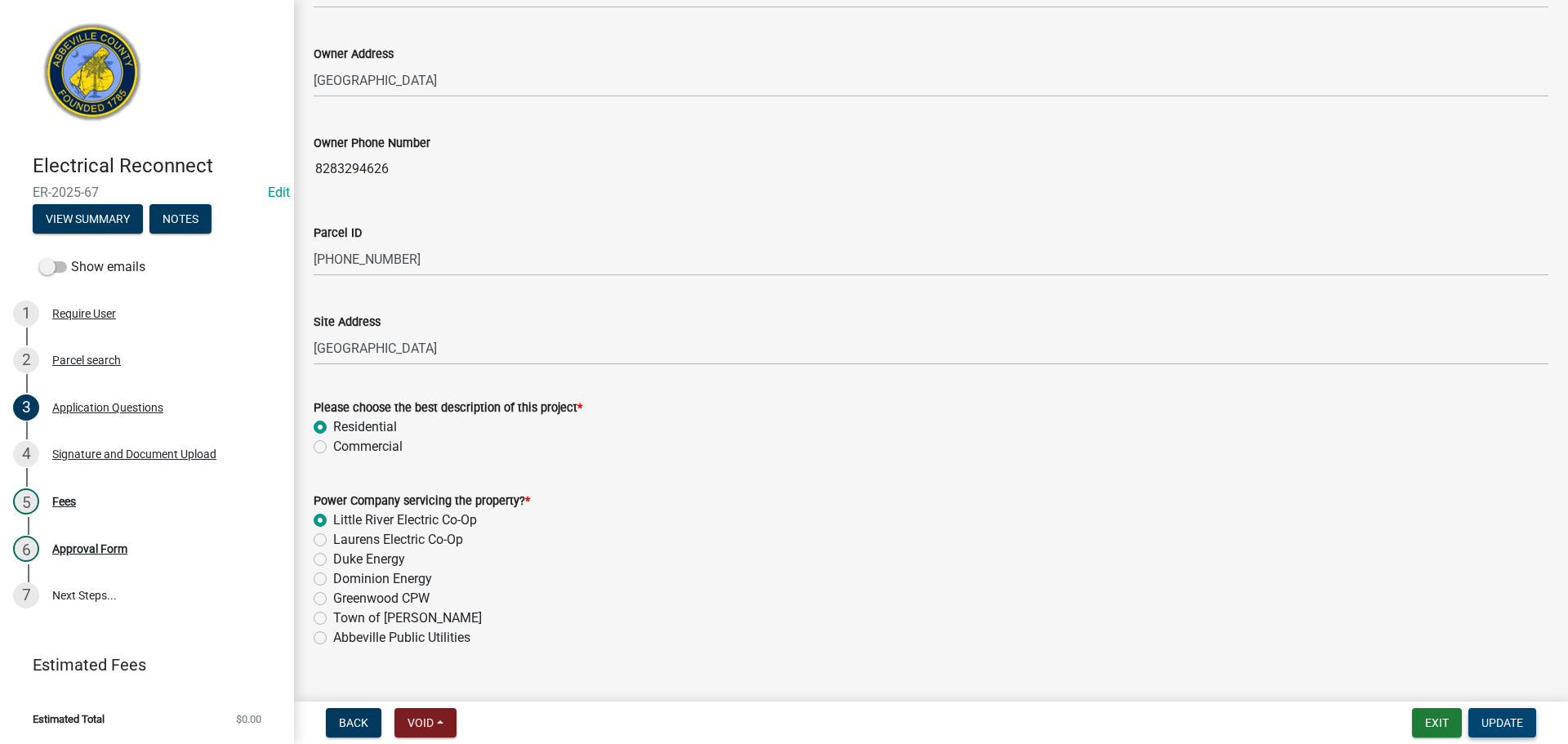
click at [1513, 720] on span "Update" at bounding box center [1502, 723] width 42 height 13
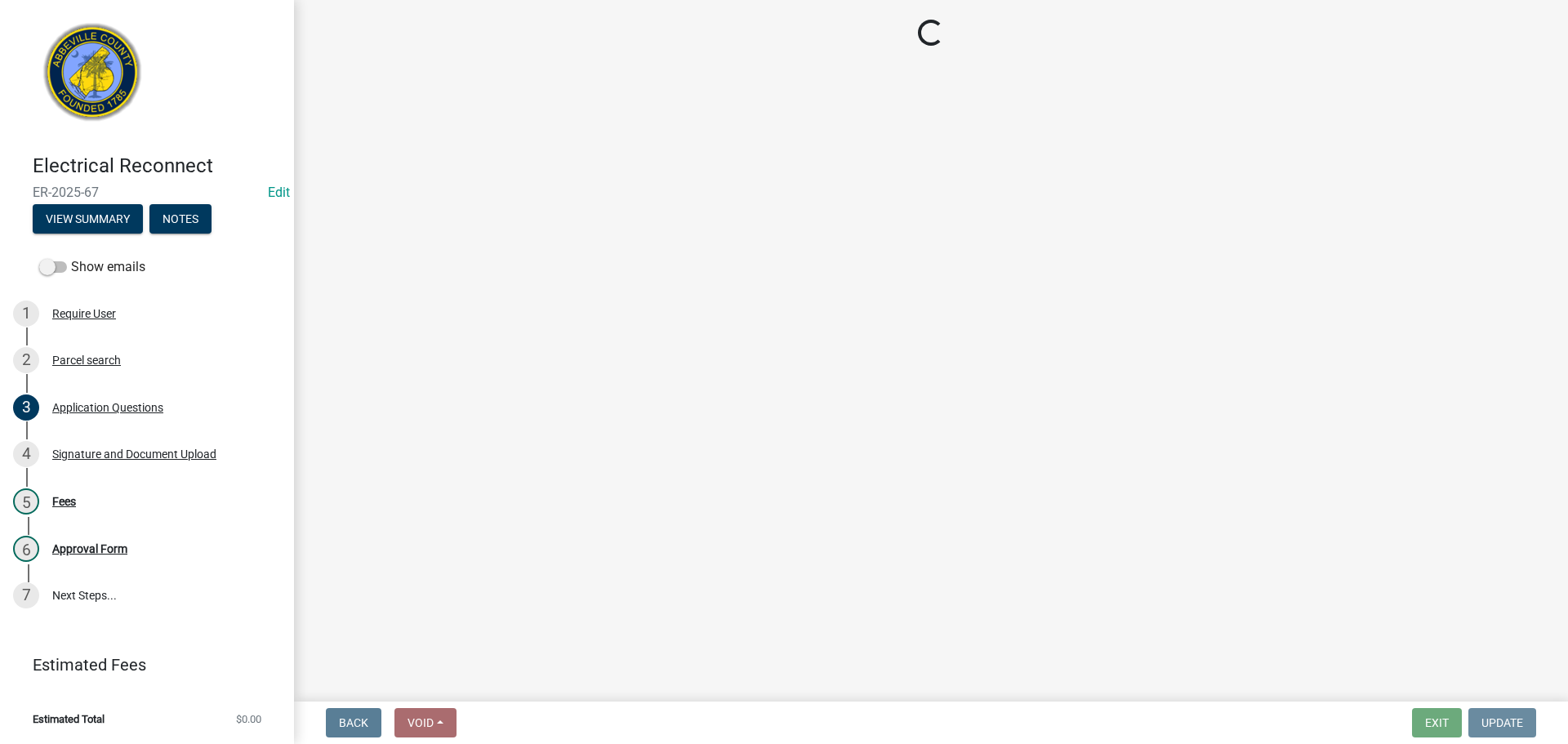
scroll to position [0, 0]
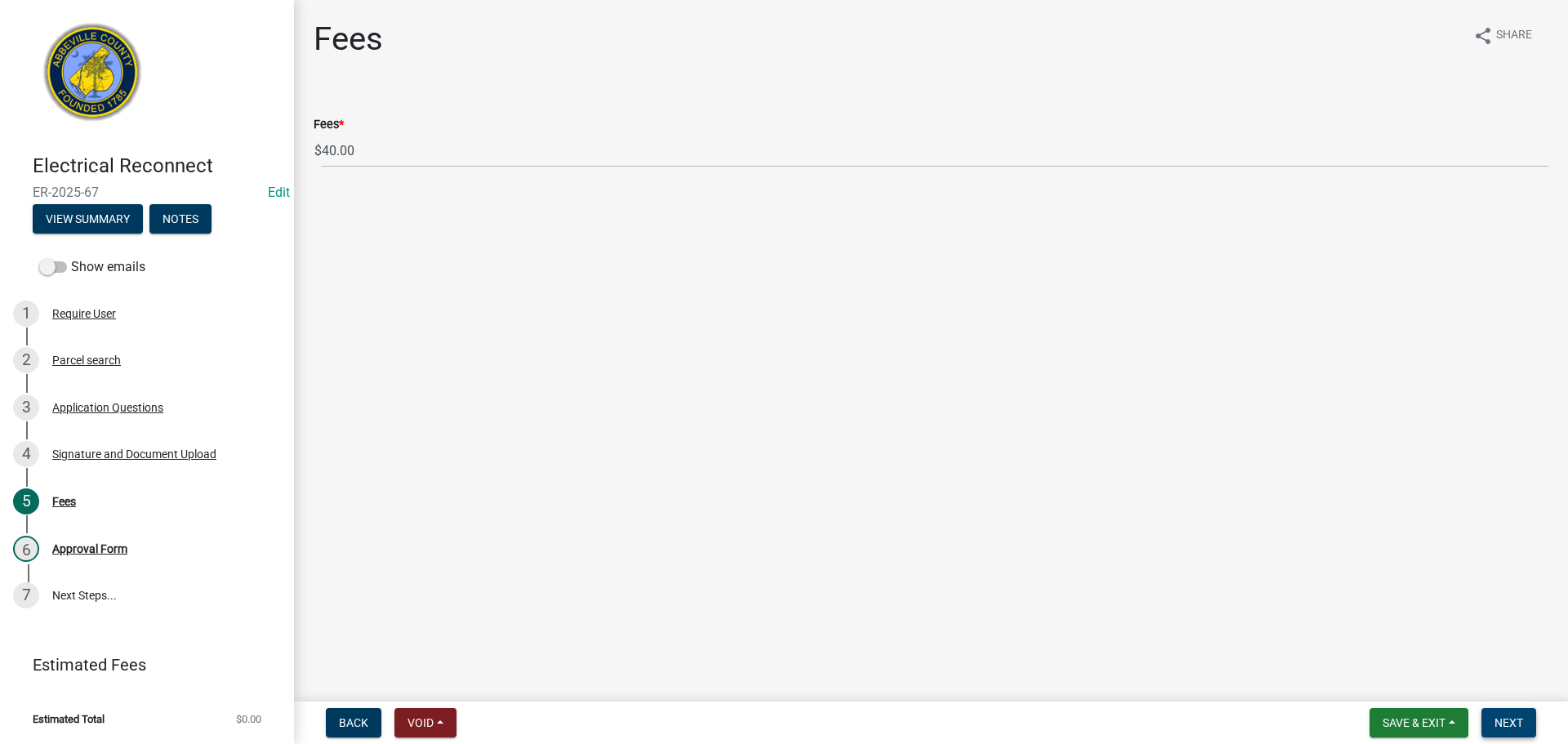
click at [1519, 720] on span "Next" at bounding box center [1508, 723] width 28 height 13
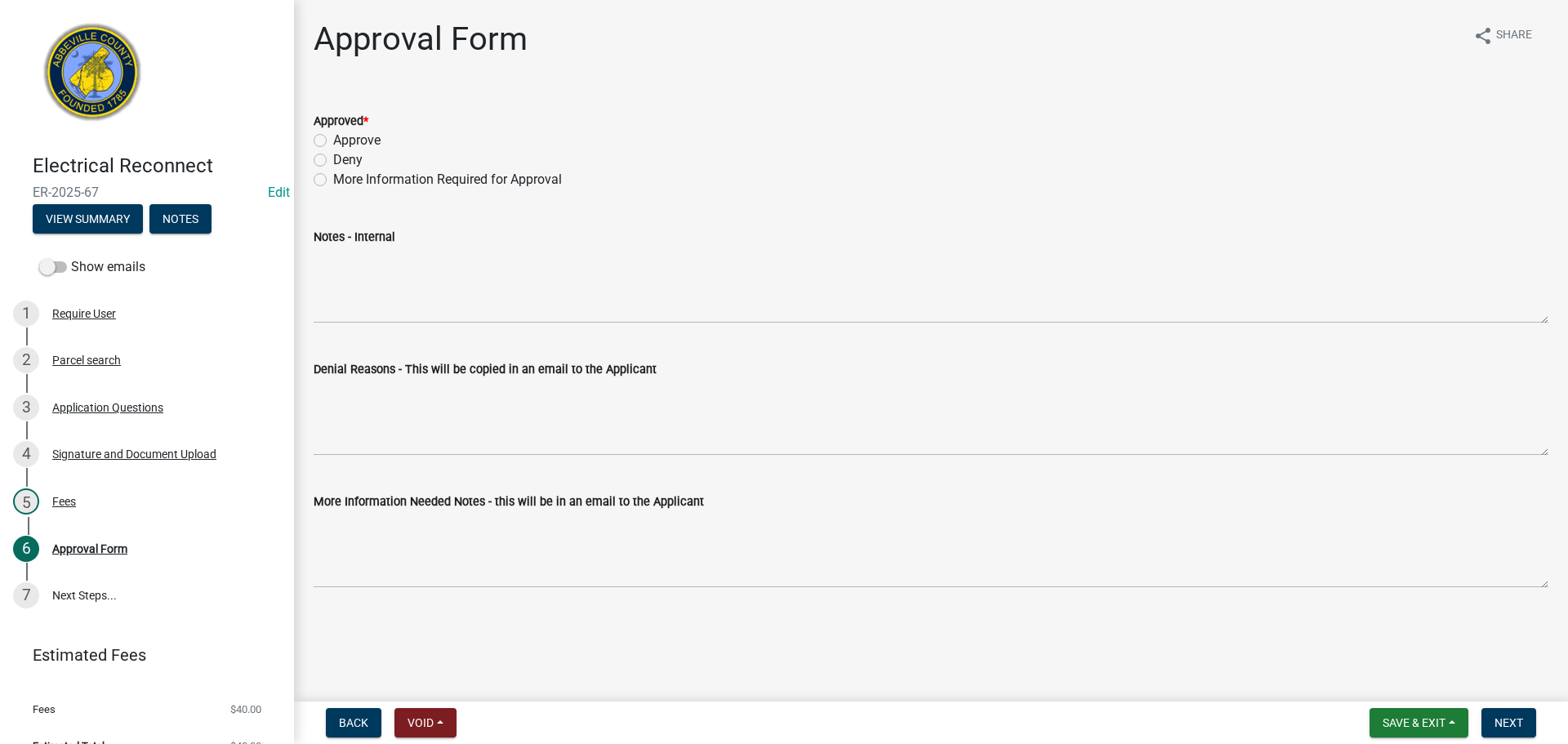
click at [321, 133] on div "Approve" at bounding box center [930, 141] width 1235 height 20
click at [327, 139] on div "Approve" at bounding box center [930, 141] width 1235 height 20
click at [333, 139] on label "Approve" at bounding box center [357, 141] width 48 height 20
click at [333, 139] on input "Approve" at bounding box center [338, 136] width 11 height 11
radio input "true"
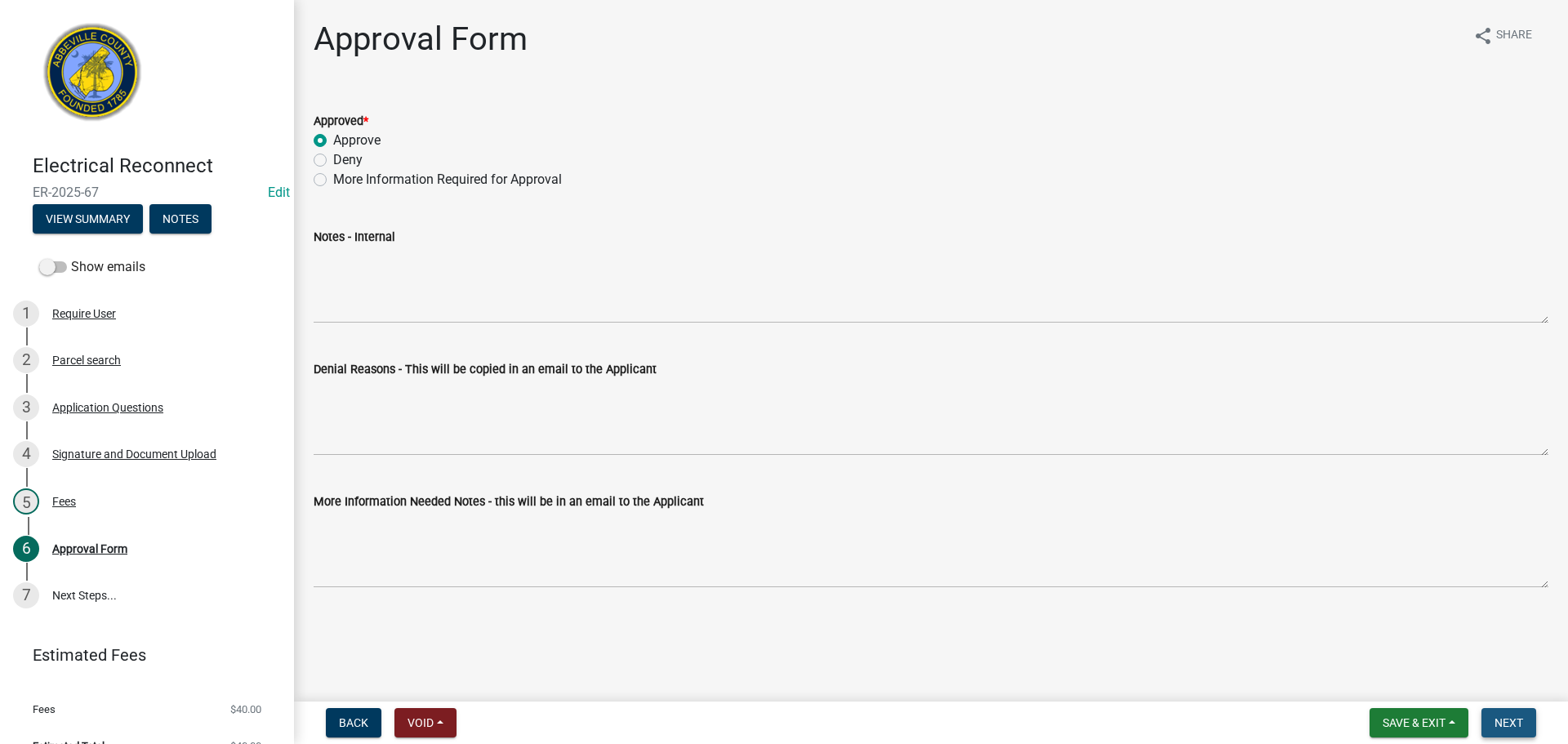
click at [1533, 720] on button "Next" at bounding box center [1509, 722] width 55 height 29
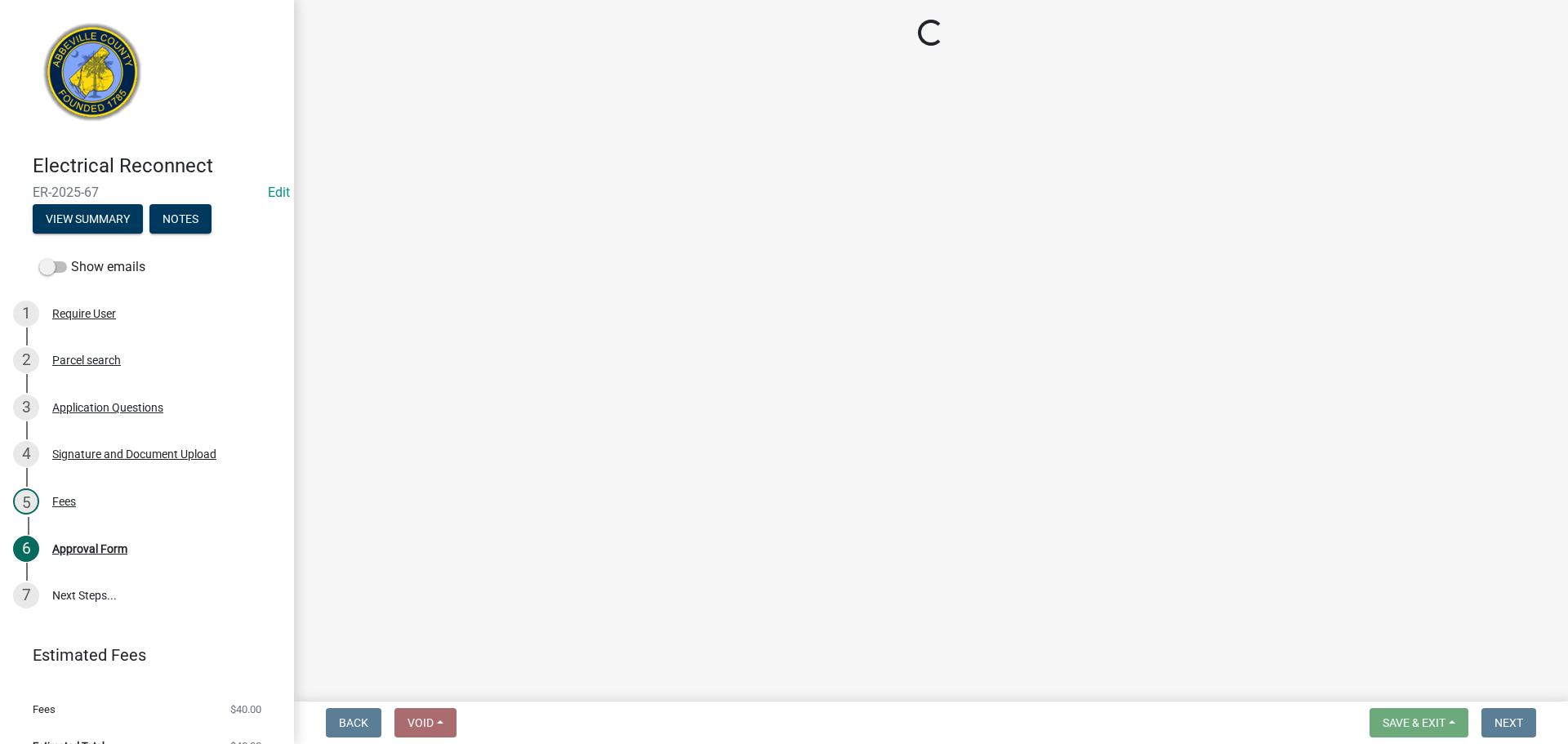
select select "3: 3"
